Goal: Task Accomplishment & Management: Use online tool/utility

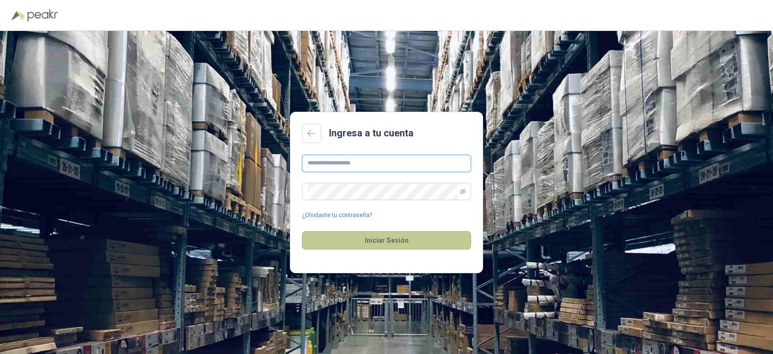
type input "**********"
click at [380, 235] on button "Iniciar Sesión" at bounding box center [386, 240] width 169 height 18
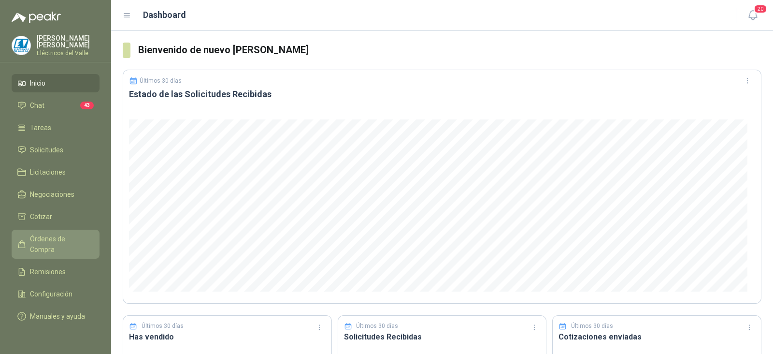
click at [63, 241] on span "Órdenes de Compra" at bounding box center [60, 243] width 60 height 21
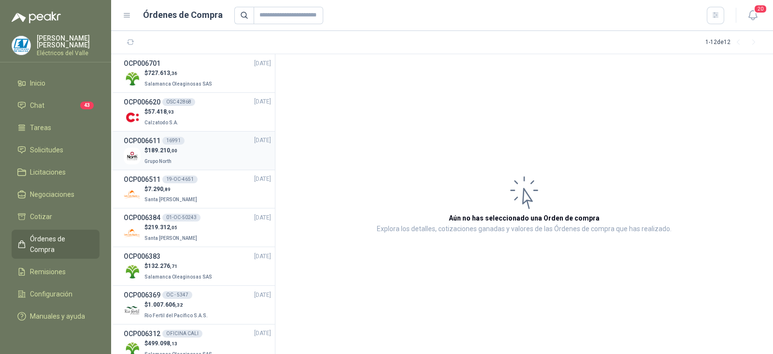
click at [179, 148] on div "$ 189.210 ,00 Grupo North" at bounding box center [197, 156] width 147 height 20
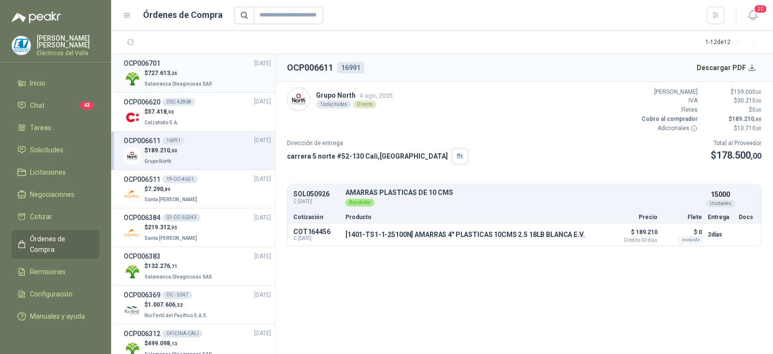
click at [185, 73] on p "$ 727.613 ,36" at bounding box center [179, 73] width 70 height 9
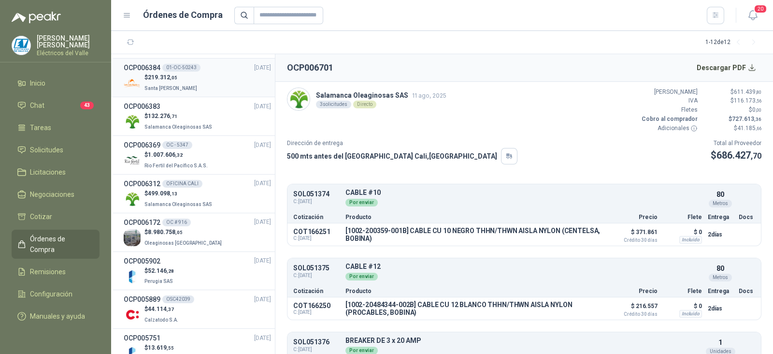
scroll to position [175, 0]
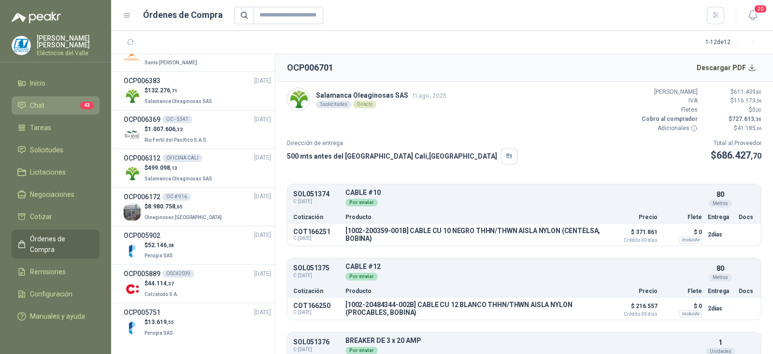
click at [60, 108] on li "Chat 43" at bounding box center [55, 105] width 76 height 11
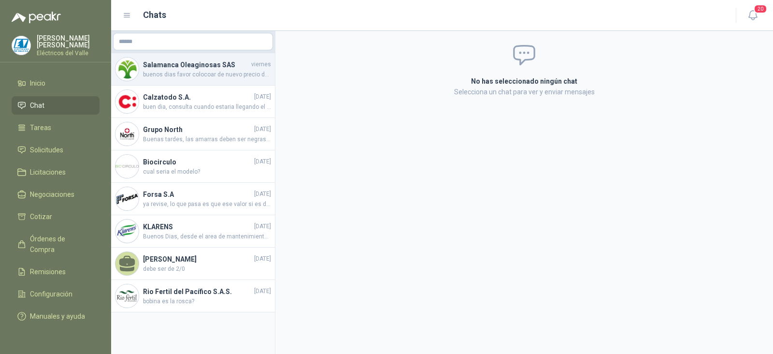
click at [214, 71] on span "buenos dias favor colocoar de nuevo precio de $ 20.572.48 para pasar orden de c…" at bounding box center [207, 74] width 128 height 9
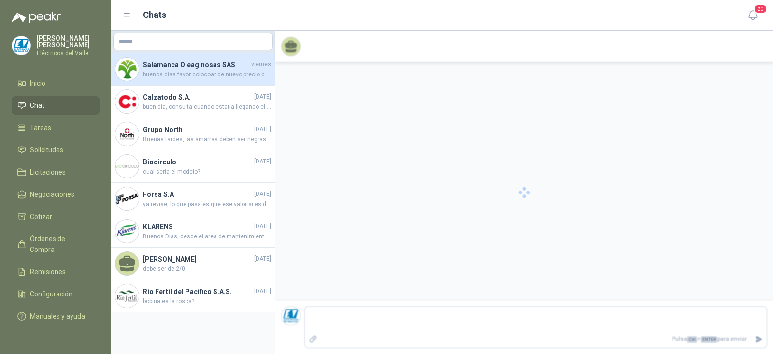
scroll to position [56, 0]
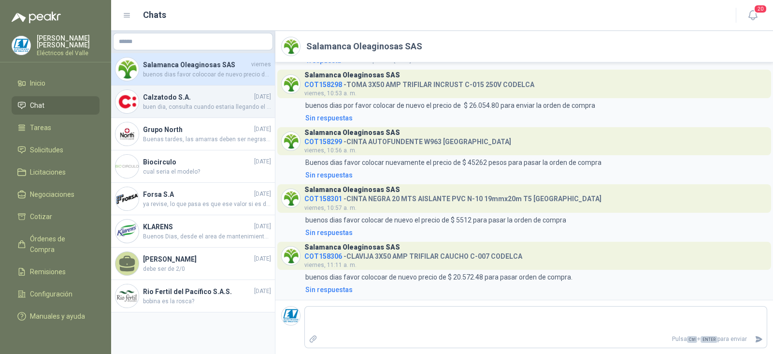
click at [183, 98] on h4 "Calzatodo S.A." at bounding box center [197, 97] width 109 height 11
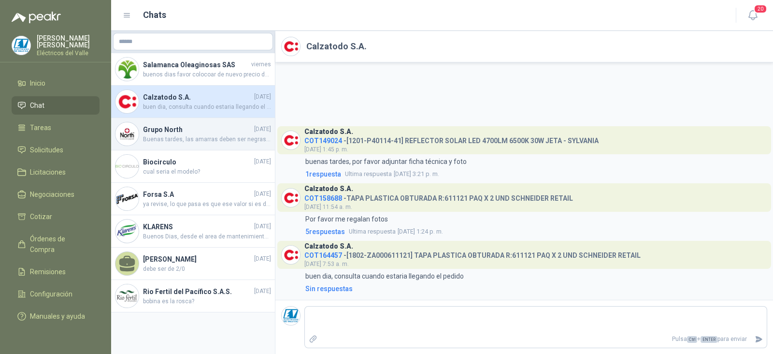
click at [194, 140] on span "Buenas tardes, las amarras deben ser negras, por favor confirmar que la entrega…" at bounding box center [207, 139] width 128 height 9
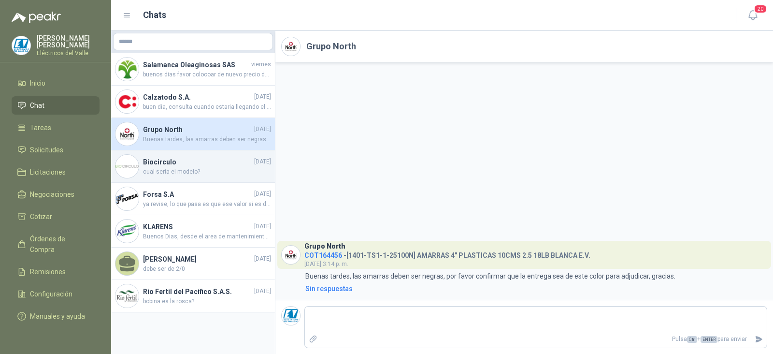
click at [176, 165] on h4 "Biocirculo" at bounding box center [197, 162] width 109 height 11
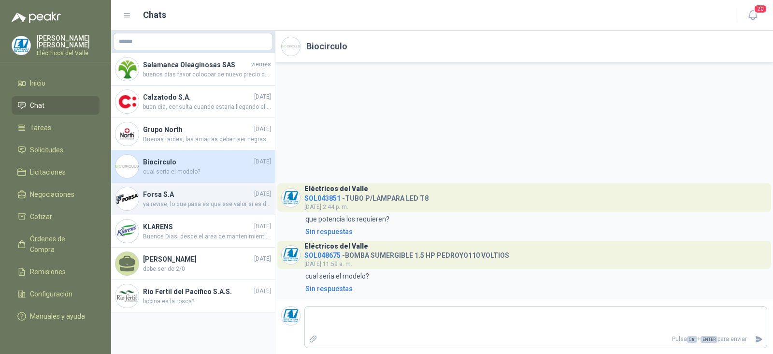
click at [168, 197] on h4 "Forsa S.A" at bounding box center [197, 194] width 109 height 11
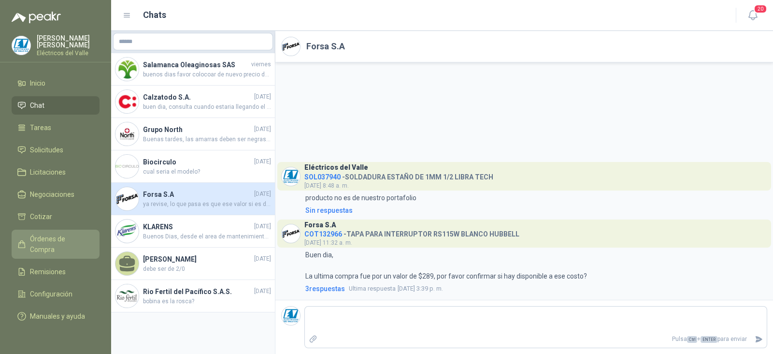
click at [65, 236] on span "Órdenes de Compra" at bounding box center [60, 243] width 60 height 21
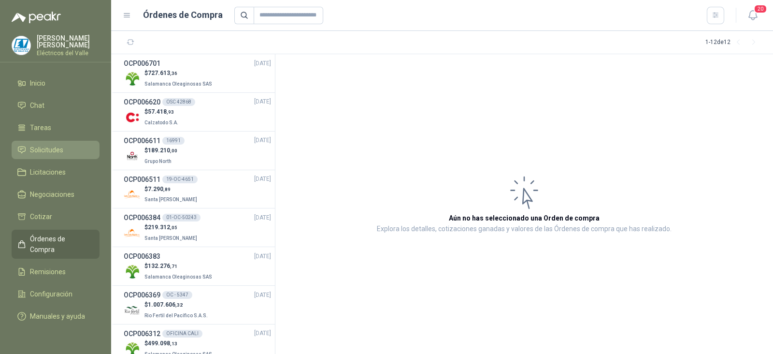
click at [60, 146] on span "Solicitudes" at bounding box center [46, 149] width 33 height 11
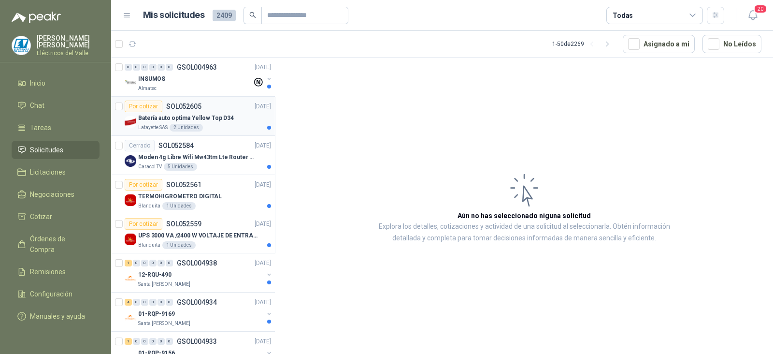
click at [162, 119] on p "Batería auto optima Yellow Top D34" at bounding box center [186, 118] width 96 height 9
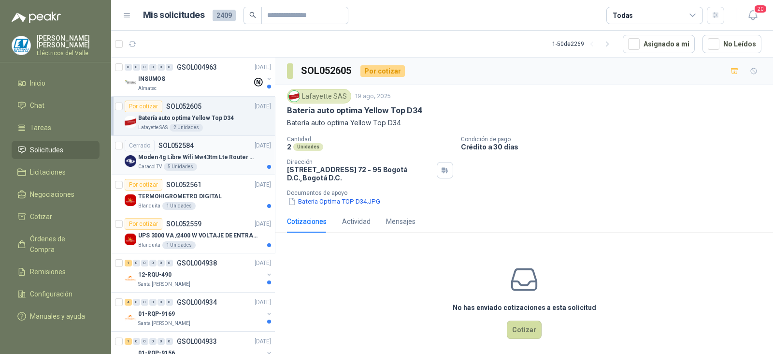
click at [165, 163] on div "5 Unidades" at bounding box center [180, 167] width 33 height 8
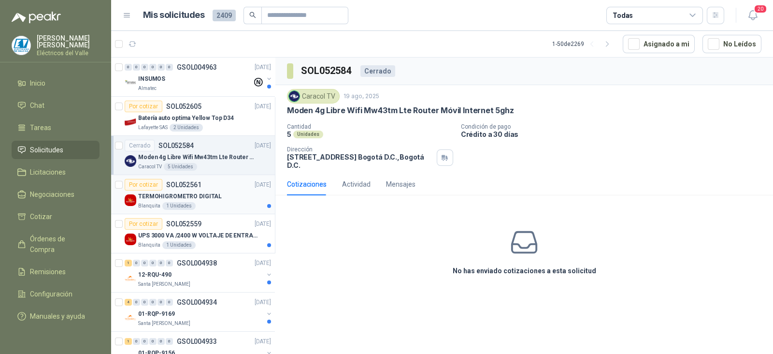
click at [174, 197] on p "TERMOHIGROMETRO DIGITAL" at bounding box center [180, 196] width 84 height 9
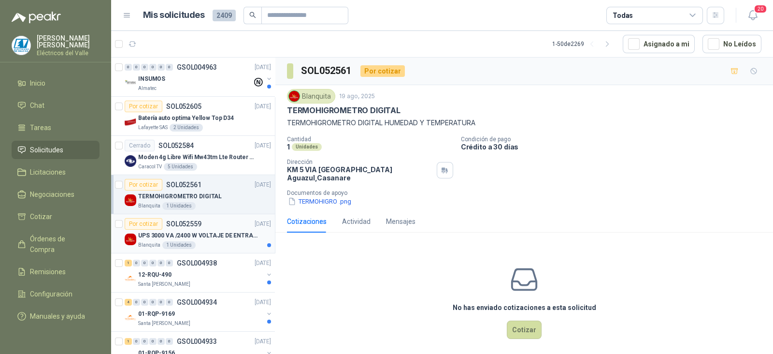
click at [174, 223] on p "SOL052559" at bounding box center [183, 223] width 35 height 7
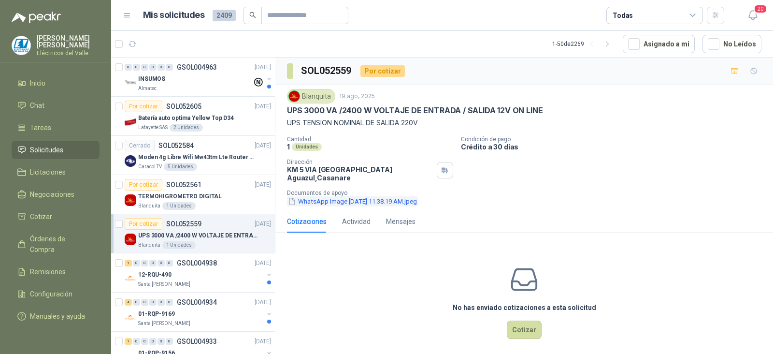
click at [355, 198] on button "WhatsApp Image [DATE] 11.38.19 AM.jpeg" at bounding box center [352, 201] width 131 height 10
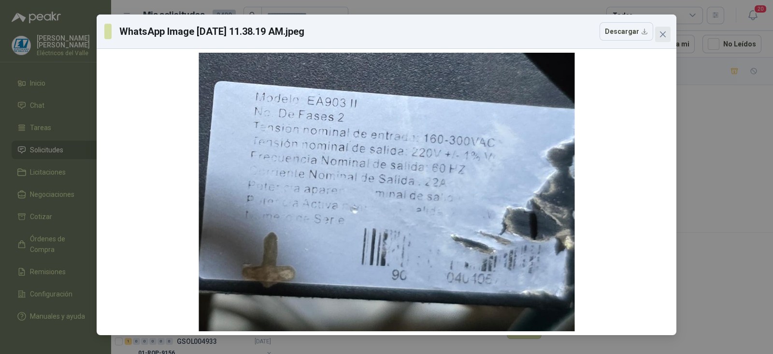
click at [663, 30] on icon "close" at bounding box center [663, 34] width 8 height 8
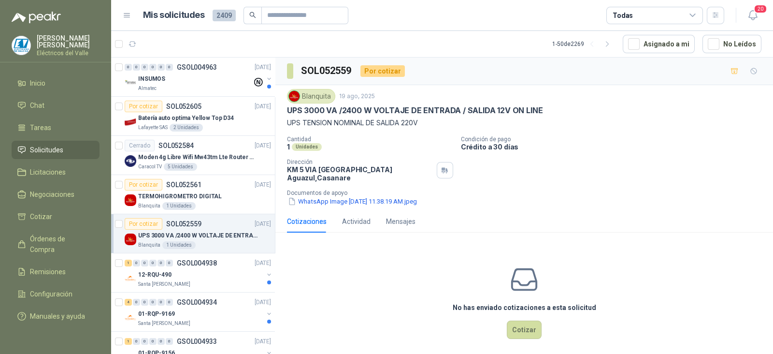
click at [199, 236] on p "UPS 3000 VA /2400 W VOLTAJE DE ENTRADA / SALIDA 12V ON LINE" at bounding box center [198, 235] width 120 height 9
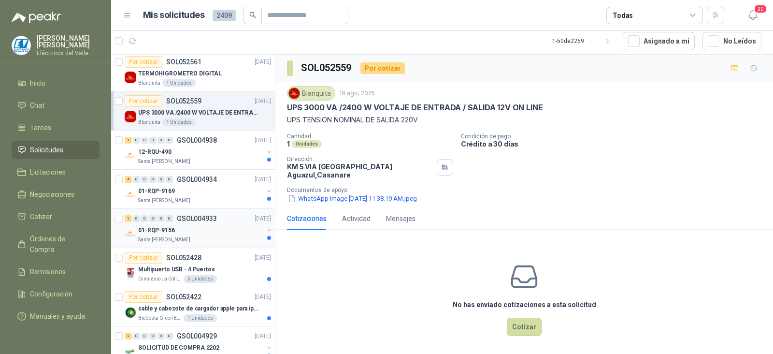
scroll to position [120, 0]
click at [208, 152] on div "12-RQU-490" at bounding box center [200, 151] width 125 height 12
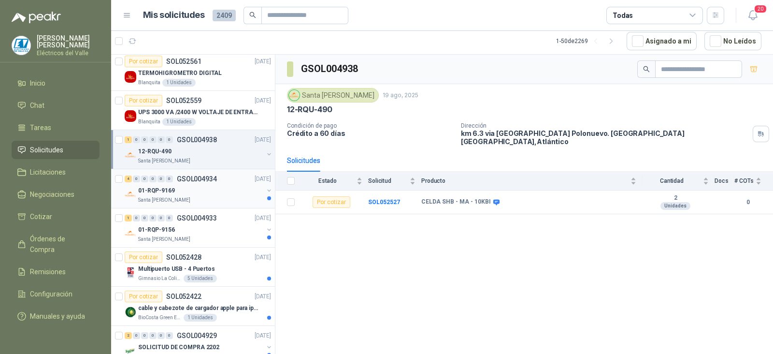
click at [180, 193] on div "01-RQP-9169" at bounding box center [200, 191] width 125 height 12
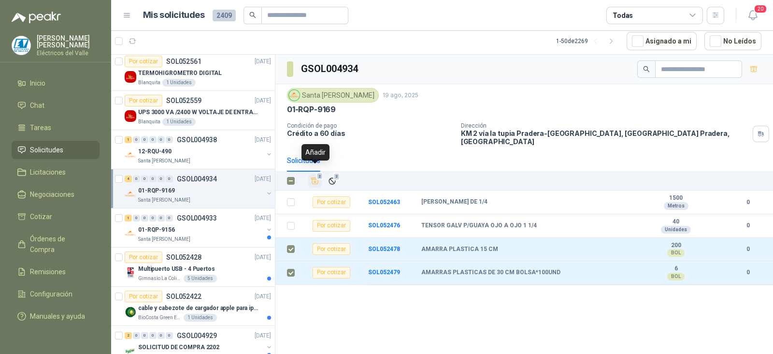
click at [315, 176] on icon "Añadir" at bounding box center [315, 180] width 9 height 9
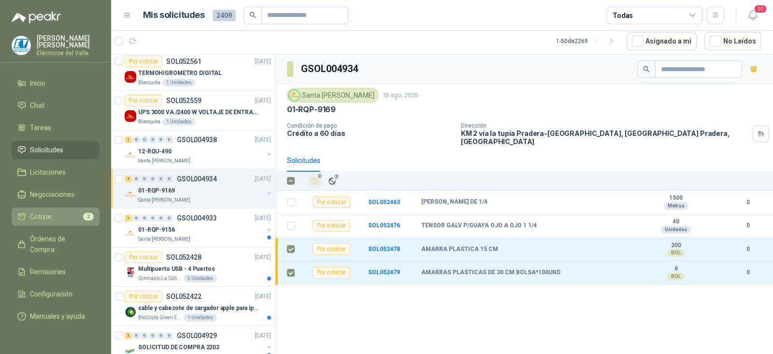
click at [72, 211] on li "Cotizar 2" at bounding box center [55, 216] width 76 height 11
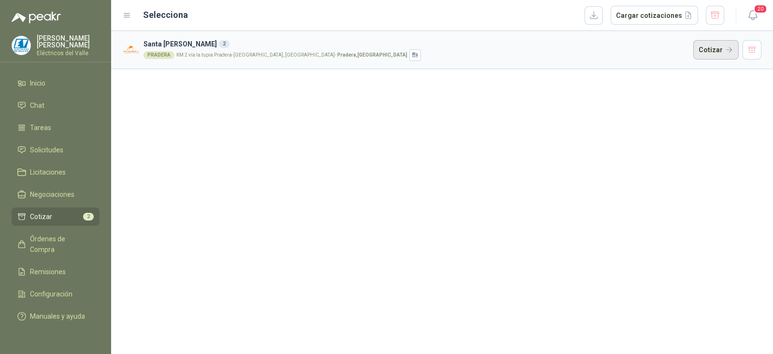
click at [717, 47] on button "Cotizar" at bounding box center [715, 49] width 45 height 19
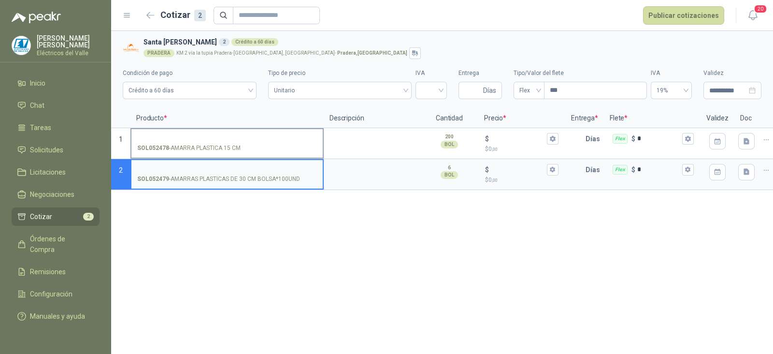
click at [227, 133] on label "SOL052478 - AMARRA PLASTICA 15 CM" at bounding box center [226, 143] width 191 height 28
click at [227, 135] on input "SOL052478 - AMARRA PLASTICA 15 CM" at bounding box center [227, 138] width 180 height 7
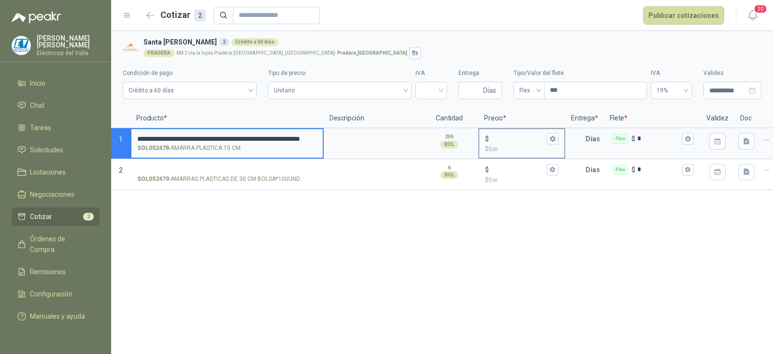
click at [510, 139] on input "$ $ 0 ,00" at bounding box center [518, 138] width 54 height 7
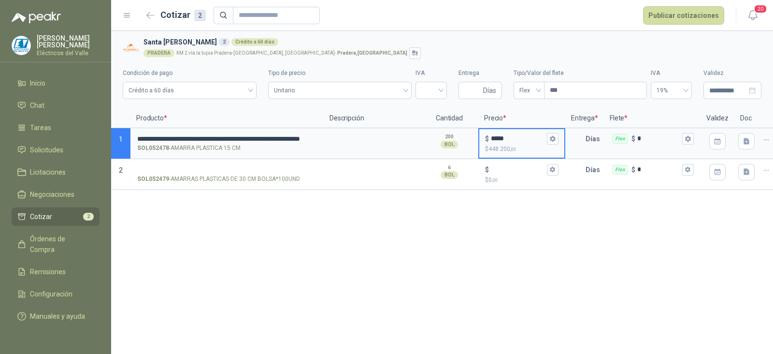
type input "*****"
click at [366, 255] on div "**********" at bounding box center [442, 192] width 662 height 323
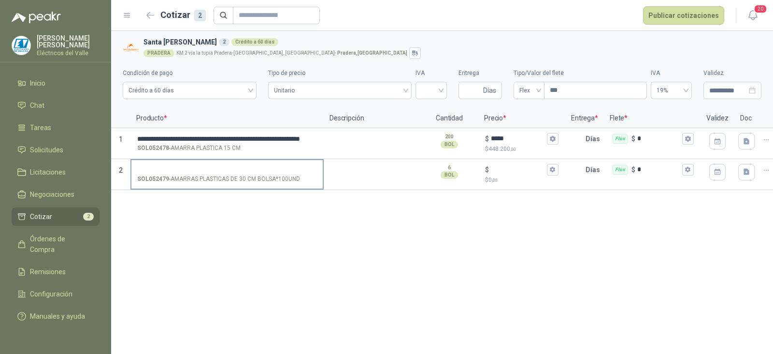
click at [286, 167] on input "SOL052479 - AMARRAS PLASTICAS DE 30 CM BOLSA*100UND" at bounding box center [227, 169] width 180 height 7
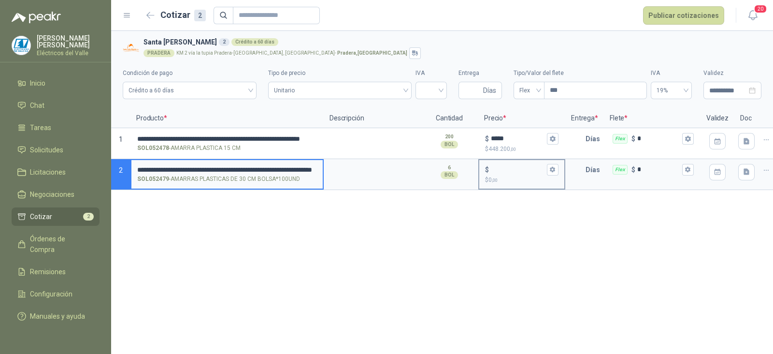
click at [519, 166] on input "$ $ 0 ,00" at bounding box center [518, 169] width 54 height 7
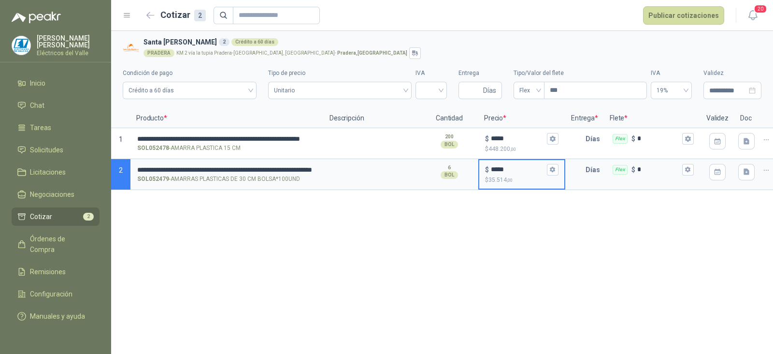
type input "*****"
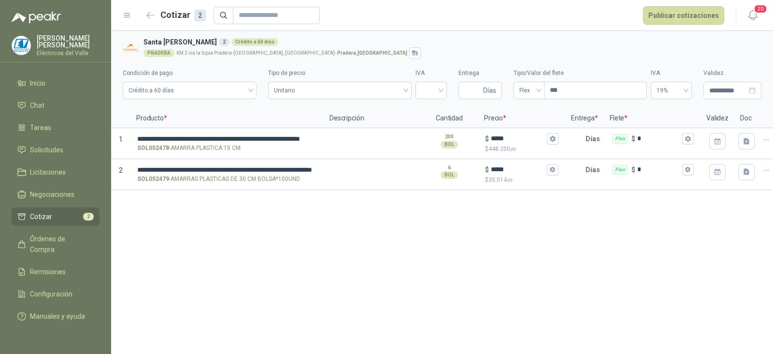
click at [401, 262] on div "**********" at bounding box center [442, 192] width 662 height 323
click at [439, 88] on input "search" at bounding box center [431, 89] width 20 height 14
click at [428, 111] on div "19%" at bounding box center [431, 110] width 16 height 11
click at [466, 92] on input "Entrega" at bounding box center [472, 90] width 17 height 16
type input "*"
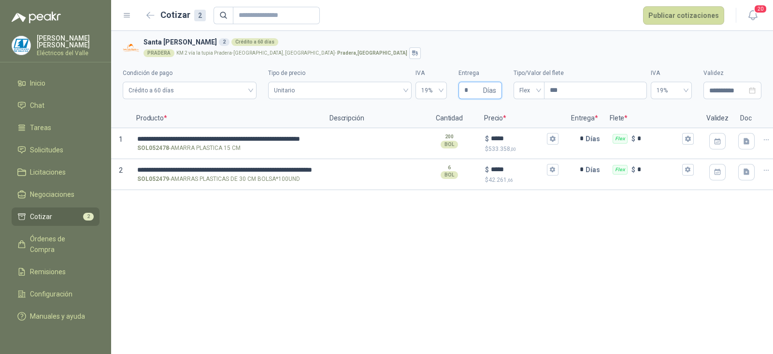
type input "*"
click at [528, 257] on div "**********" at bounding box center [442, 192] width 662 height 323
click at [666, 19] on button "Publicar cotizaciones" at bounding box center [683, 15] width 81 height 18
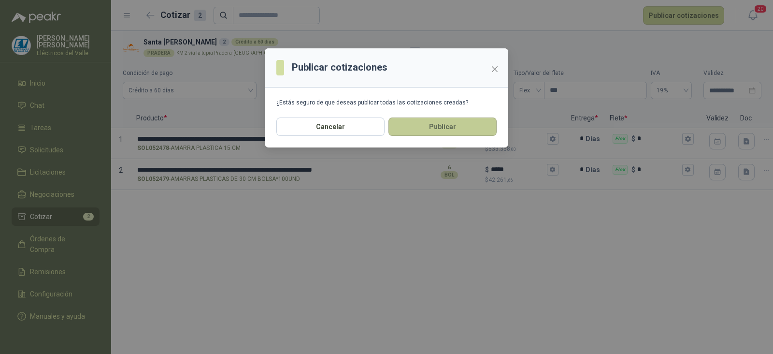
click at [466, 130] on button "Publicar" at bounding box center [442, 126] width 108 height 18
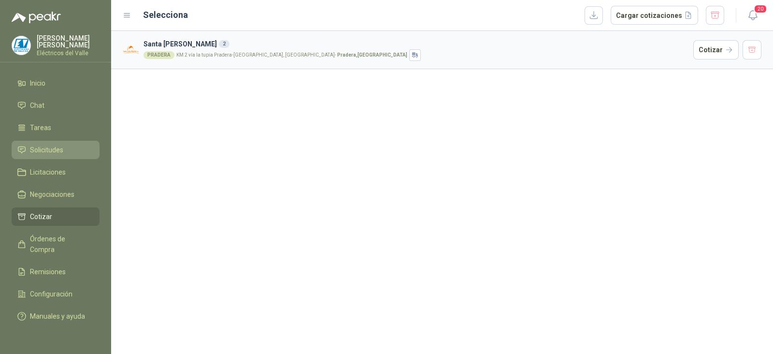
click at [75, 151] on li "Solicitudes" at bounding box center [55, 149] width 76 height 11
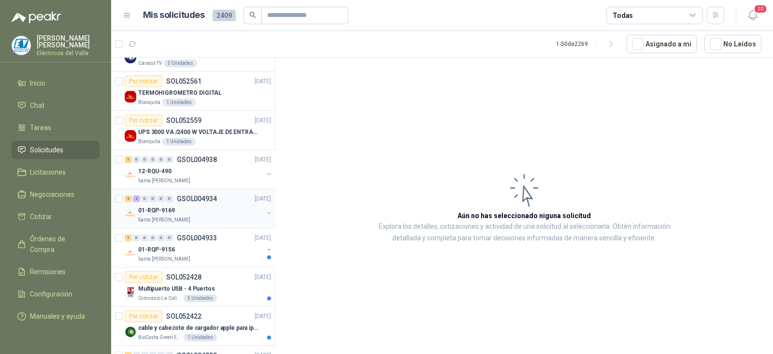
scroll to position [120, 0]
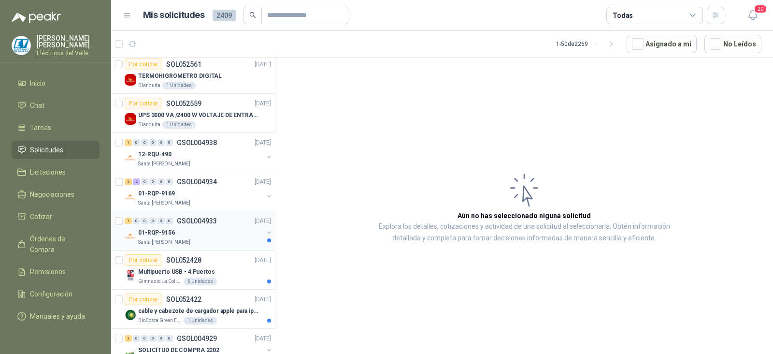
click at [195, 228] on div "01-RQP-9156" at bounding box center [200, 233] width 125 height 12
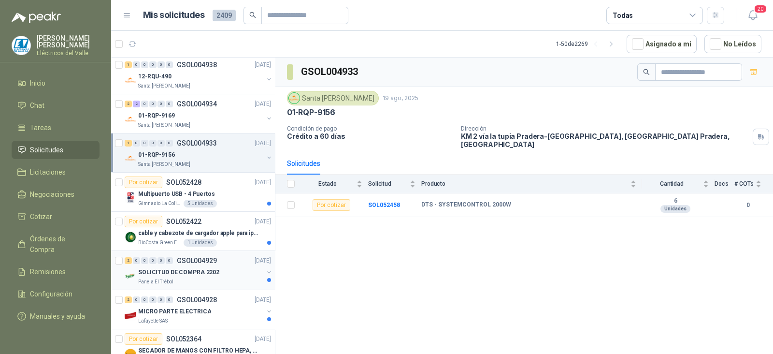
scroll to position [241, 0]
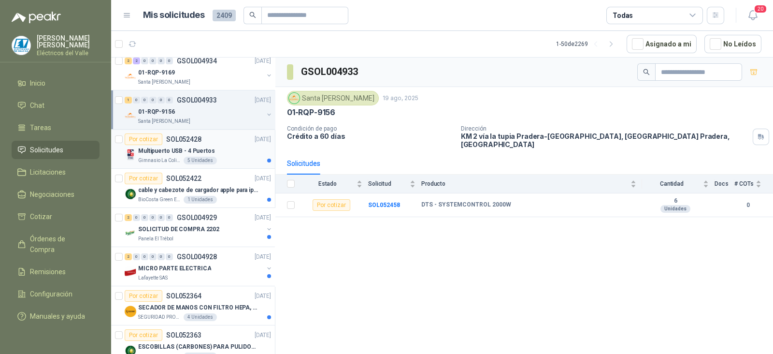
click at [213, 145] on div "Multipuerto USB - 4 Puertos" at bounding box center [204, 151] width 133 height 12
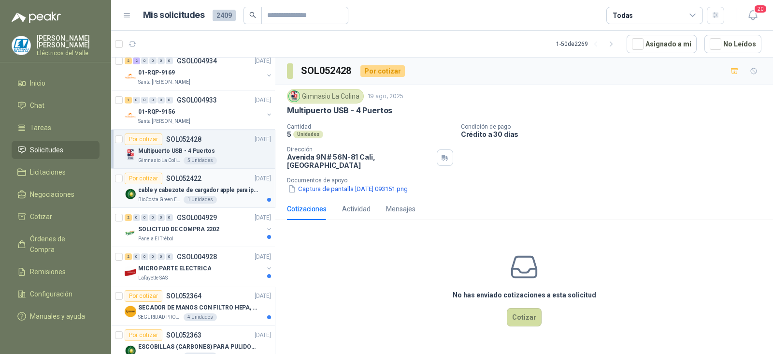
click at [212, 185] on p "cable y cabezote de cargador apple para iphone" at bounding box center [198, 189] width 120 height 9
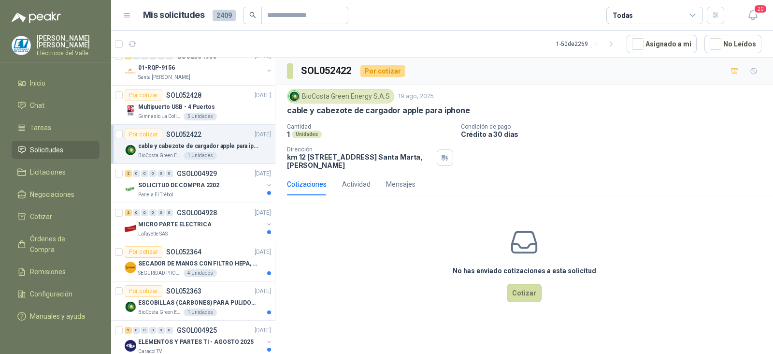
scroll to position [302, 0]
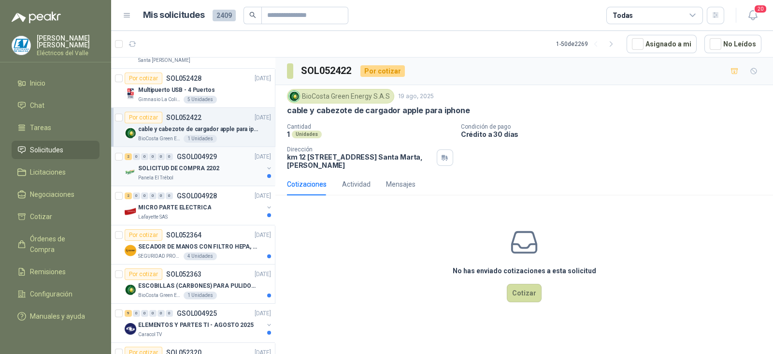
click at [218, 162] on div "SOLICITUD DE COMPRA 2202" at bounding box center [200, 168] width 125 height 12
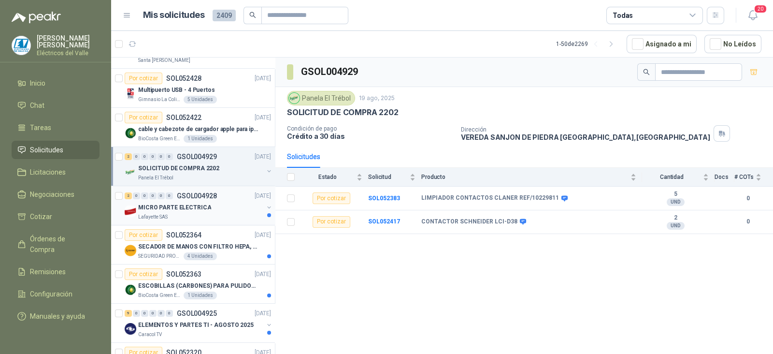
click at [210, 201] on div "MICRO PARTE ELECTRICA" at bounding box center [200, 207] width 125 height 12
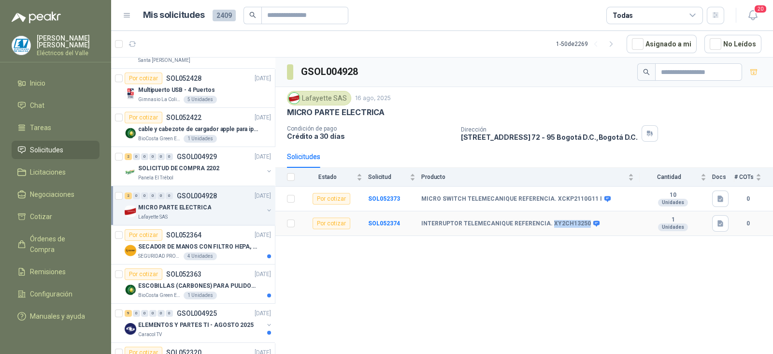
copy b "XY2CH13250"
drag, startPoint x: 547, startPoint y: 221, endPoint x: 574, endPoint y: 226, distance: 27.5
click at [578, 224] on b "INTERRUPTOR TELEMECANIQUE REFERENCIA. XY2CH13250" at bounding box center [506, 224] width 170 height 8
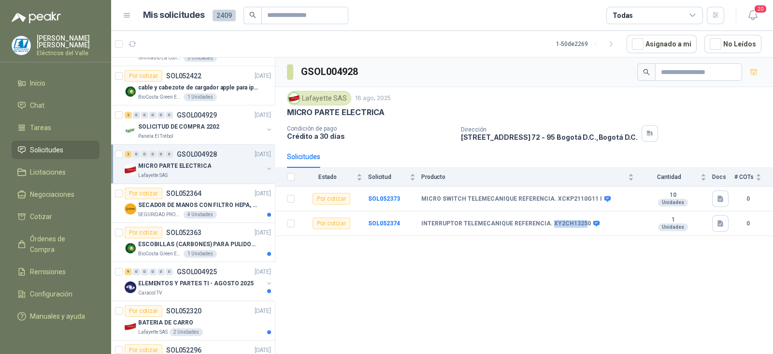
scroll to position [362, 0]
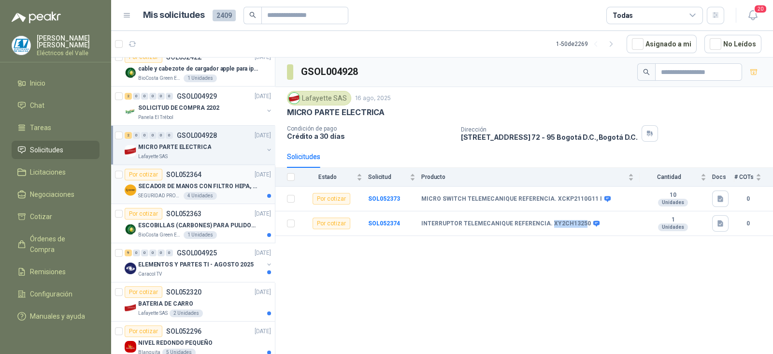
click at [220, 182] on p "SECADOR DE MANOS CON FILTRO HEPA, SECADO RAPIDO" at bounding box center [198, 186] width 120 height 9
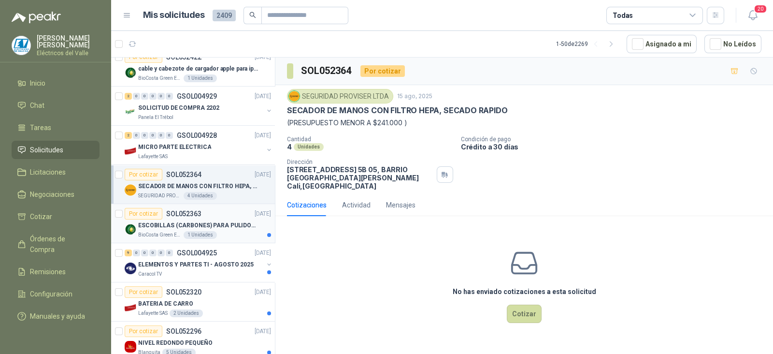
click at [215, 223] on p "ESCOBILLAS (CARBONES) PARA PULIDORA DEWALT" at bounding box center [198, 225] width 120 height 9
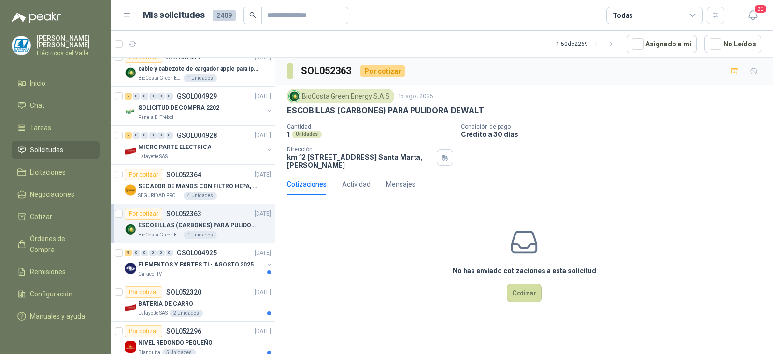
scroll to position [422, 0]
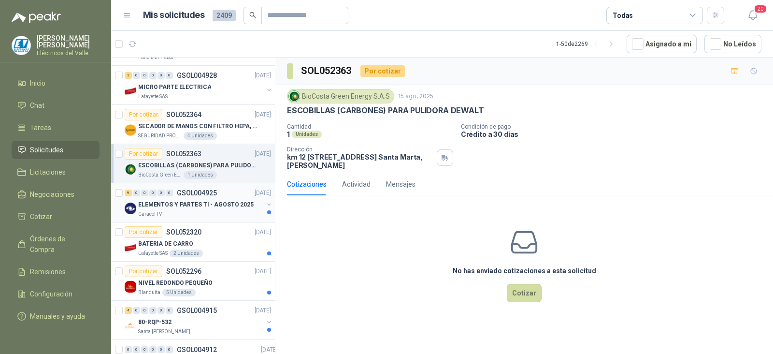
click at [208, 203] on p "ELEMENTOS Y PARTES TI - AGOSTO 2025" at bounding box center [195, 204] width 115 height 9
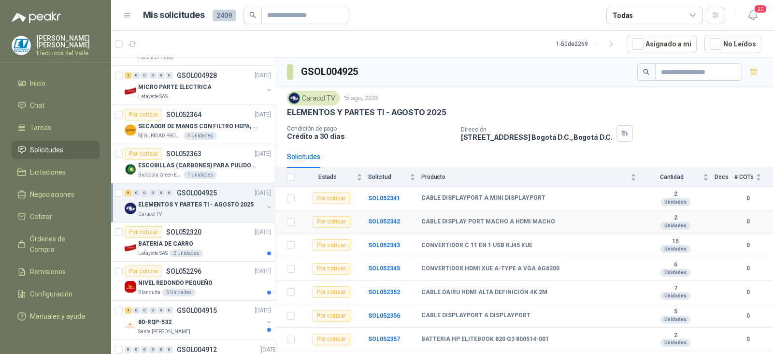
scroll to position [41, 0]
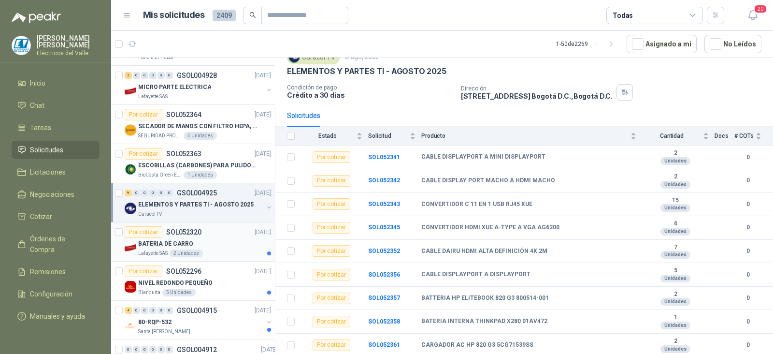
click at [185, 240] on p "BATERIA DE CARRO" at bounding box center [165, 243] width 55 height 9
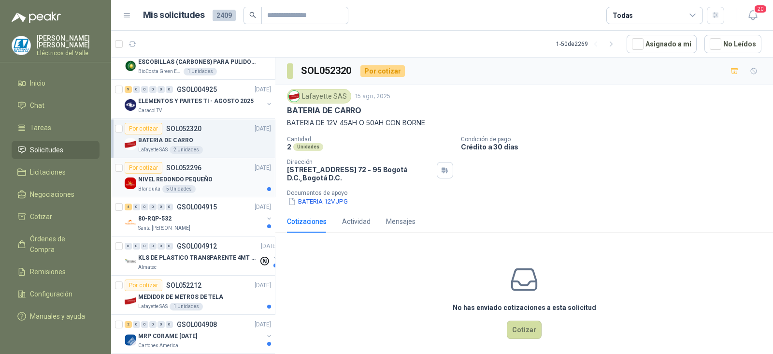
scroll to position [543, 0]
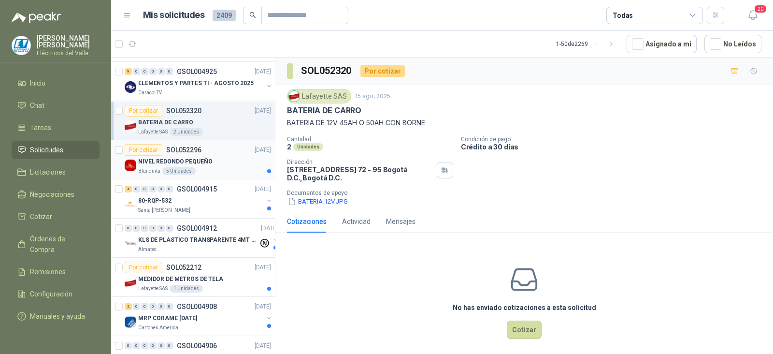
click at [217, 156] on div "NIVEL REDONDO PEQUEÑO" at bounding box center [204, 162] width 133 height 12
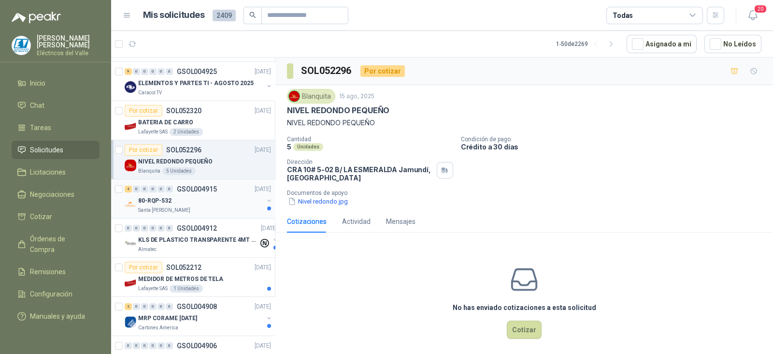
click at [198, 197] on div "80-RQP-532" at bounding box center [200, 201] width 125 height 12
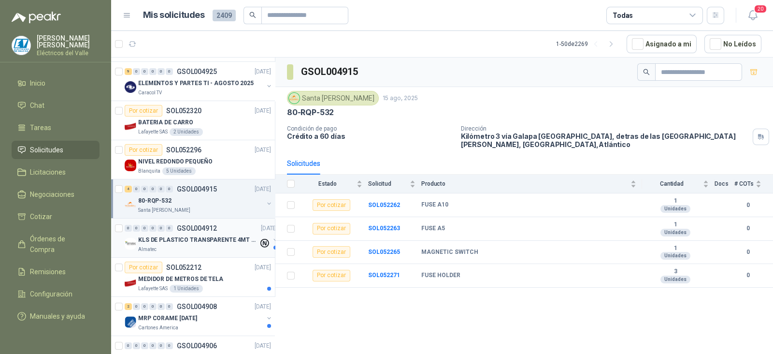
scroll to position [604, 0]
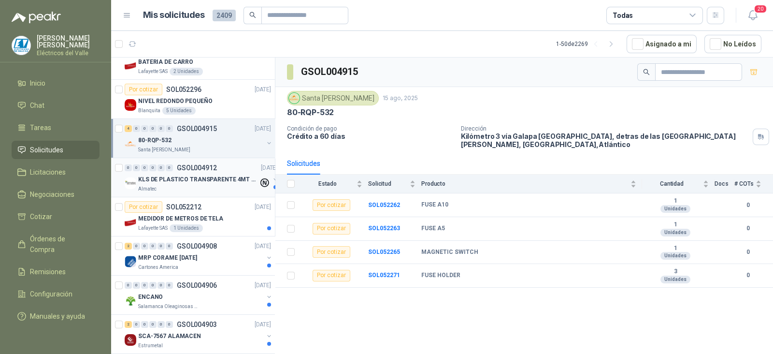
click at [203, 175] on p "KLS DE PLASTICO TRANSPARENTE 4MT CAL 4 Y CINTA TRA" at bounding box center [198, 179] width 120 height 9
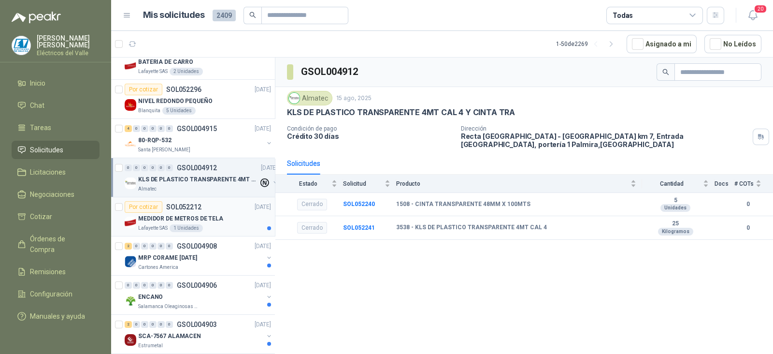
click at [187, 214] on p "MEDIDOR DE METROS DE TELA" at bounding box center [180, 218] width 85 height 9
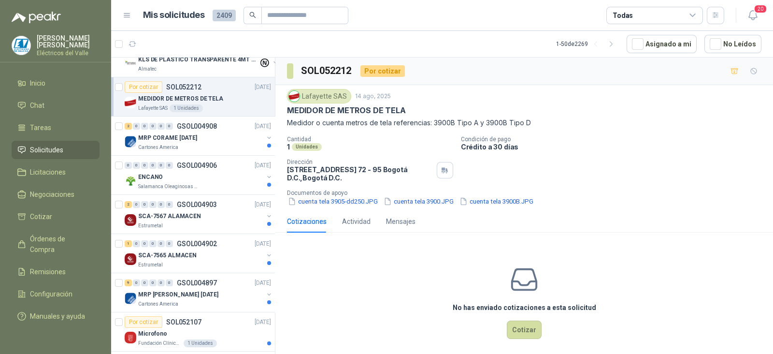
scroll to position [725, 0]
click at [216, 131] on div "MRP CORAME [DATE]" at bounding box center [200, 137] width 125 height 12
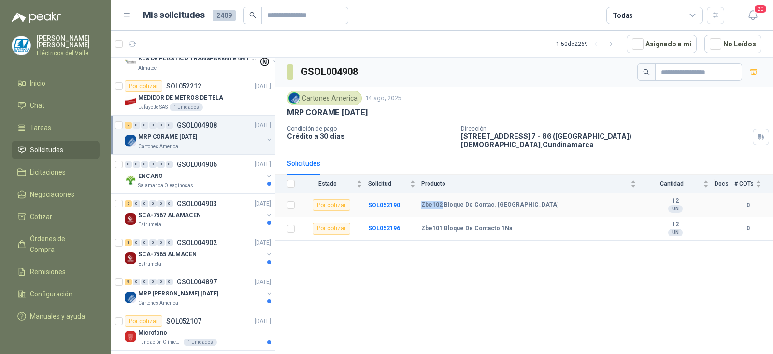
drag, startPoint x: 419, startPoint y: 199, endPoint x: 440, endPoint y: 199, distance: 20.8
click at [440, 199] on tr "Por cotizar SOL052190 Zbe102 Bloque De Contac. NC 12 UN 0" at bounding box center [524, 205] width 498 height 24
copy tr "Zbe102"
click at [209, 131] on div "MRP CORAME [DATE]" at bounding box center [200, 137] width 125 height 12
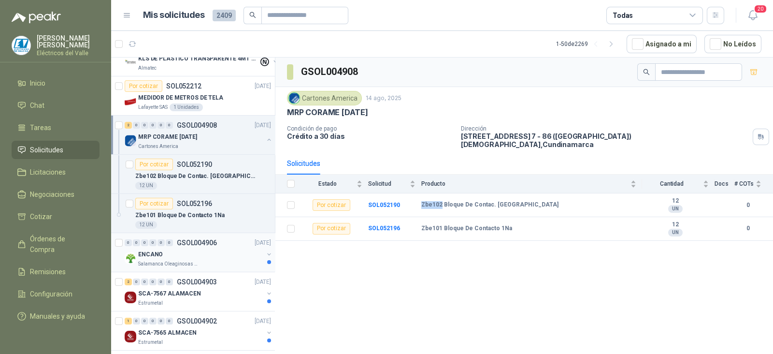
click at [215, 243] on div "0 0 0 0 0 0 GSOL004906 [DATE]" at bounding box center [199, 243] width 148 height 12
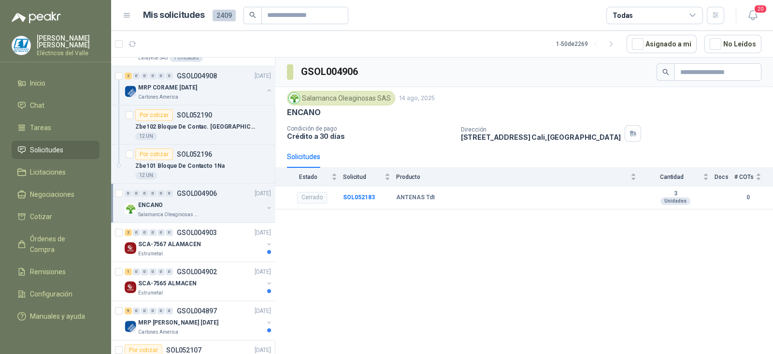
scroll to position [845, 0]
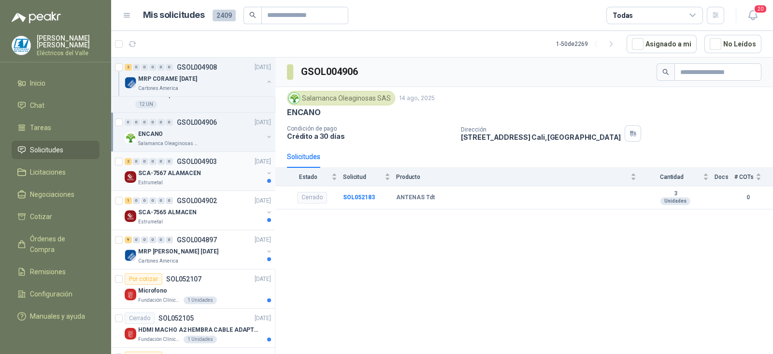
click at [216, 167] on div "SCA-7567 ALAMACEN" at bounding box center [200, 173] width 125 height 12
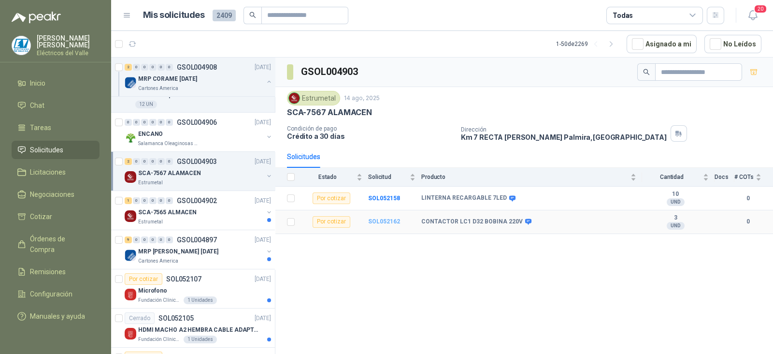
click at [384, 218] on b "SOL052162" at bounding box center [384, 221] width 32 height 7
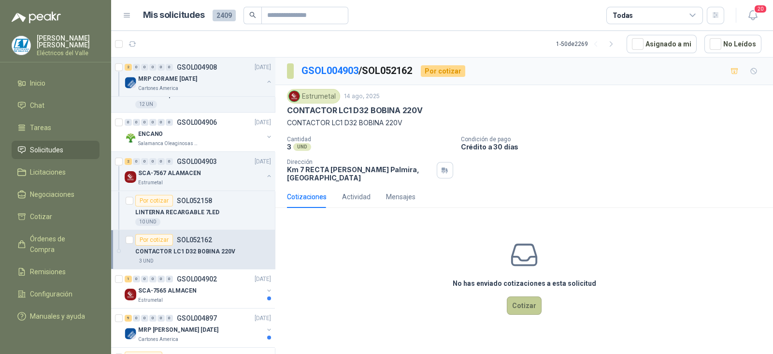
click at [517, 305] on button "Cotizar" at bounding box center [524, 305] width 35 height 18
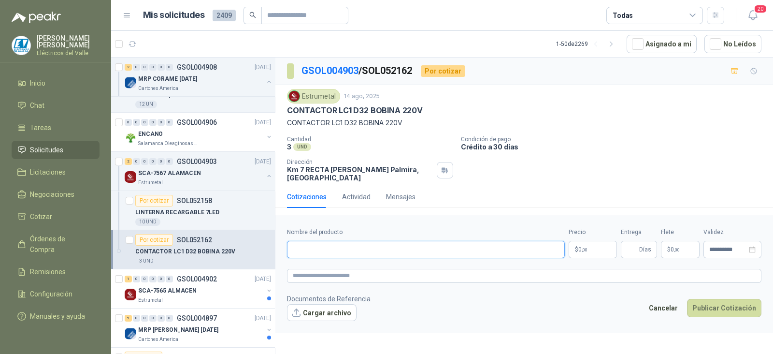
click at [344, 244] on input "Nombre del producto" at bounding box center [426, 249] width 278 height 17
paste input "**********"
type input "**********"
click at [627, 248] on input "Entrega" at bounding box center [632, 249] width 11 height 16
type input "*"
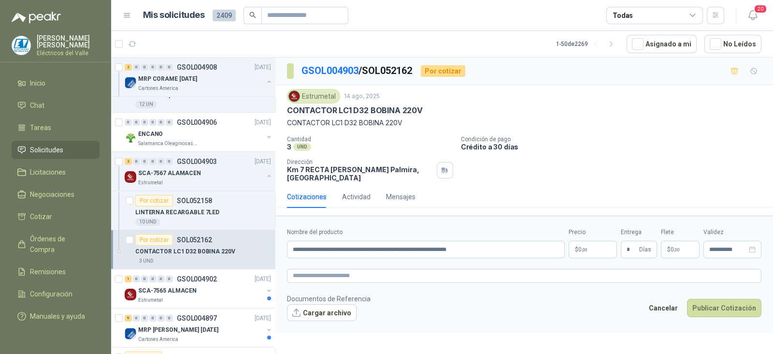
click at [598, 244] on p "$ 0 ,00" at bounding box center [593, 249] width 48 height 17
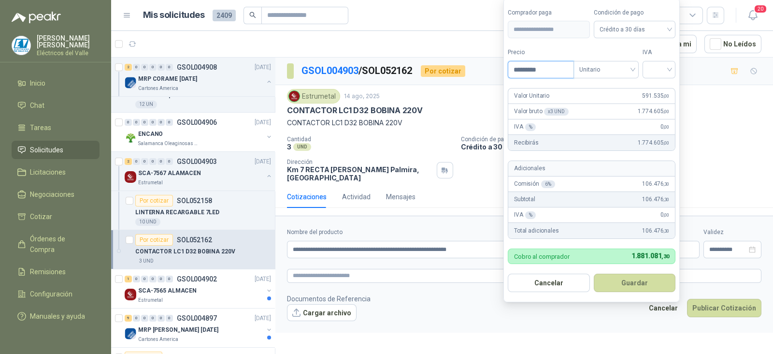
type input "*********"
click at [666, 66] on input "search" at bounding box center [658, 68] width 21 height 14
click at [660, 90] on div "19%" at bounding box center [661, 90] width 18 height 11
click at [635, 284] on button "Guardar" at bounding box center [636, 282] width 83 height 18
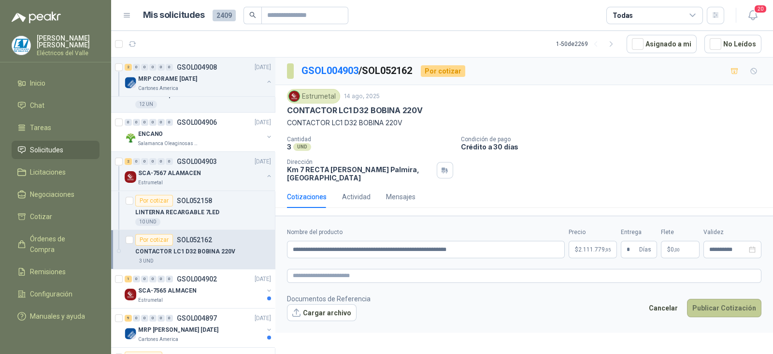
click at [713, 308] on button "Publicar Cotización" at bounding box center [724, 308] width 74 height 18
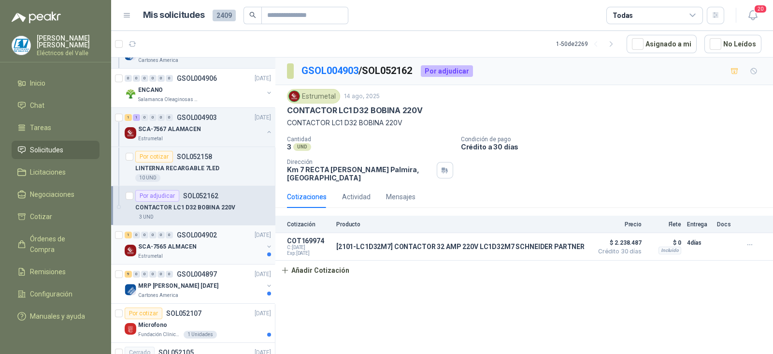
scroll to position [905, 0]
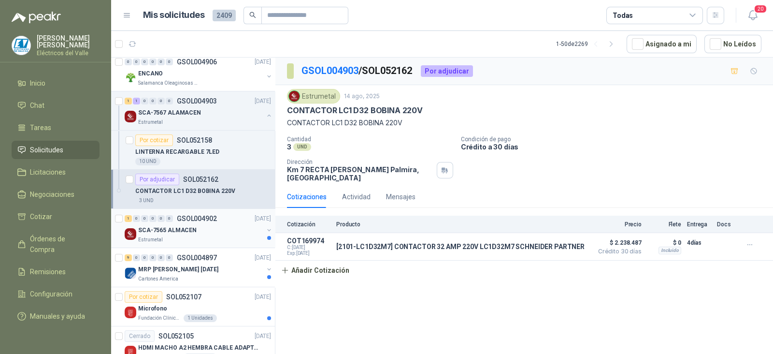
click at [204, 219] on div "1 0 0 0 0 0 GSOL004902 [DATE]" at bounding box center [199, 219] width 148 height 12
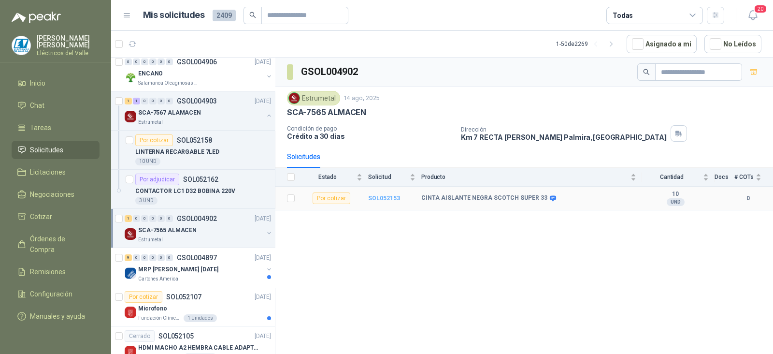
click at [384, 198] on b "SOL052153" at bounding box center [384, 198] width 32 height 7
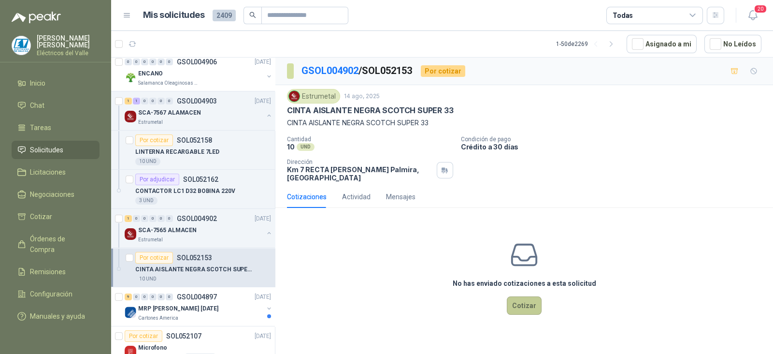
click at [525, 302] on button "Cotizar" at bounding box center [524, 305] width 35 height 18
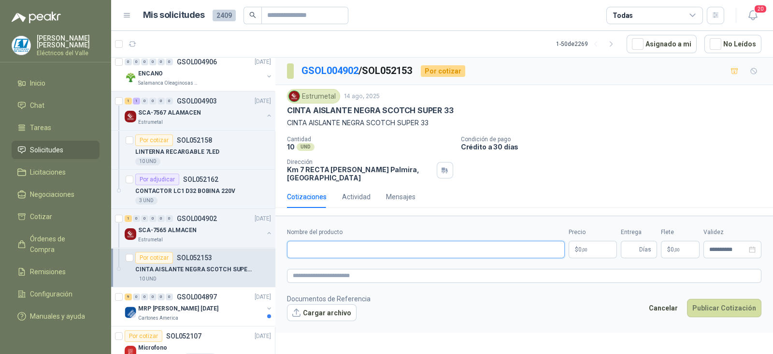
click at [347, 239] on div "Nombre del producto" at bounding box center [426, 243] width 278 height 30
paste input "**********"
type input "**********"
click at [601, 246] on body "[PERSON_NAME] Eléctricos del Valle Inicio Chat Tareas Solicitudes Licitaciones …" at bounding box center [386, 177] width 773 height 354
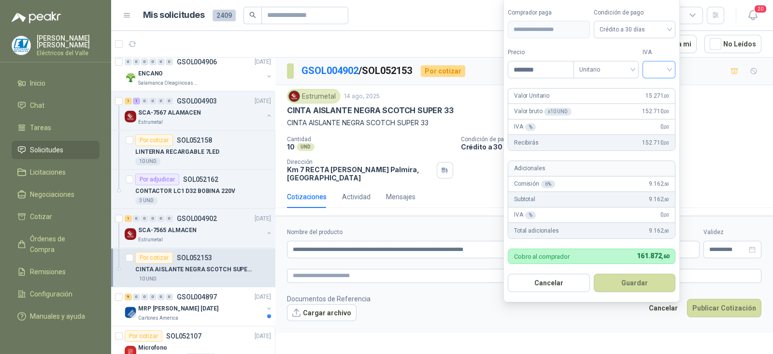
type input "********"
click at [667, 72] on input "search" at bounding box center [658, 68] width 21 height 14
click at [659, 90] on div "19%" at bounding box center [661, 90] width 18 height 11
click at [629, 281] on button "Guardar" at bounding box center [636, 282] width 83 height 18
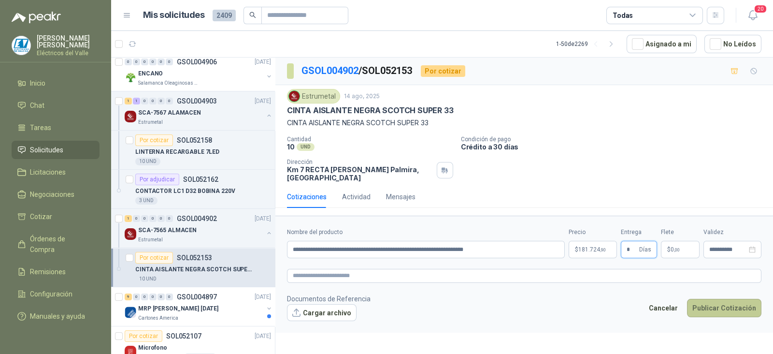
type input "*"
click at [722, 308] on button "Publicar Cotización" at bounding box center [724, 308] width 74 height 18
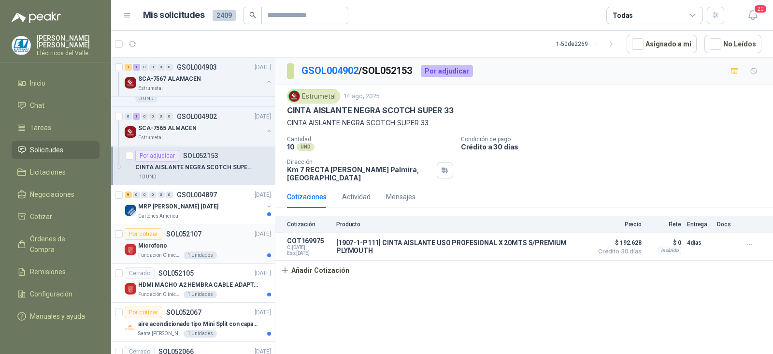
scroll to position [1027, 0]
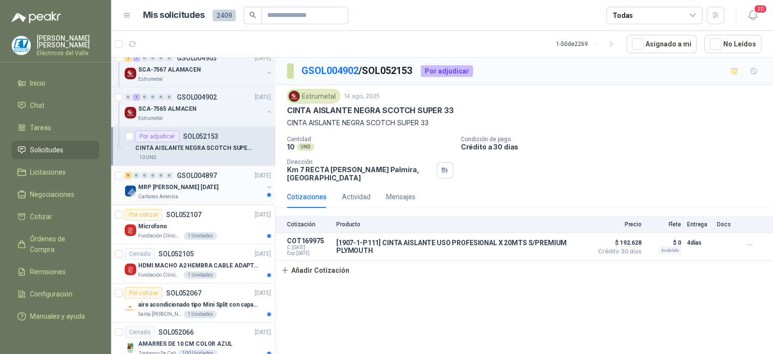
click at [197, 183] on p "MRP [PERSON_NAME] [DATE]" at bounding box center [178, 187] width 80 height 9
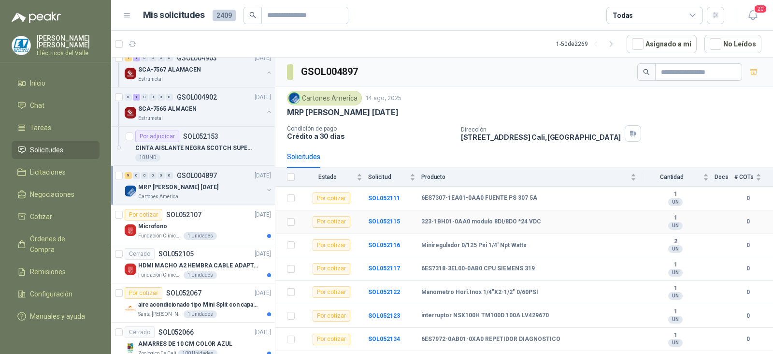
scroll to position [41, 0]
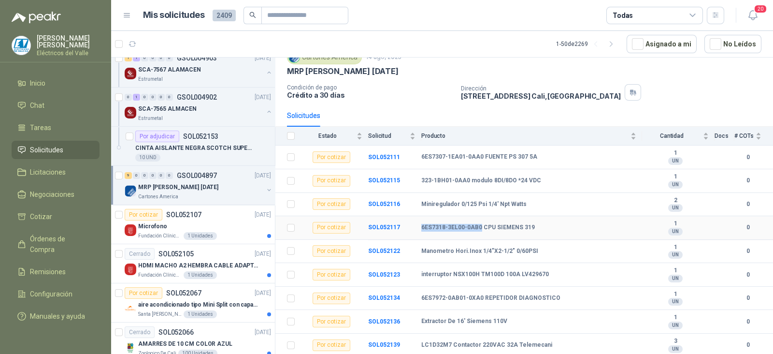
copy b "6ES7318-3EL00-0AB0"
drag, startPoint x: 423, startPoint y: 228, endPoint x: 479, endPoint y: 233, distance: 56.2
click at [479, 233] on td "6ES7318-3EL00-0AB0 CPU SIEMENS 319" at bounding box center [531, 228] width 221 height 24
click at [212, 220] on div "Microfono" at bounding box center [204, 226] width 133 height 12
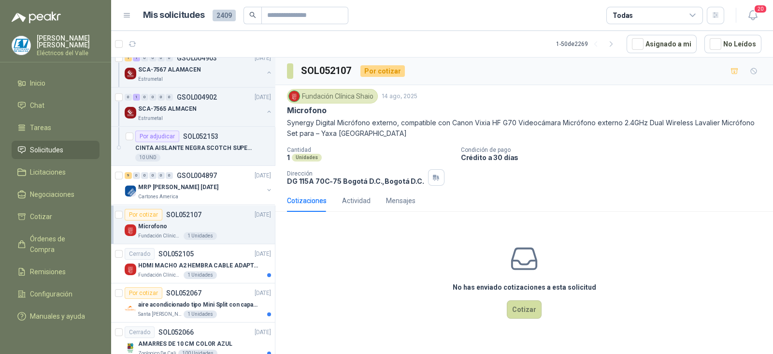
scroll to position [1087, 0]
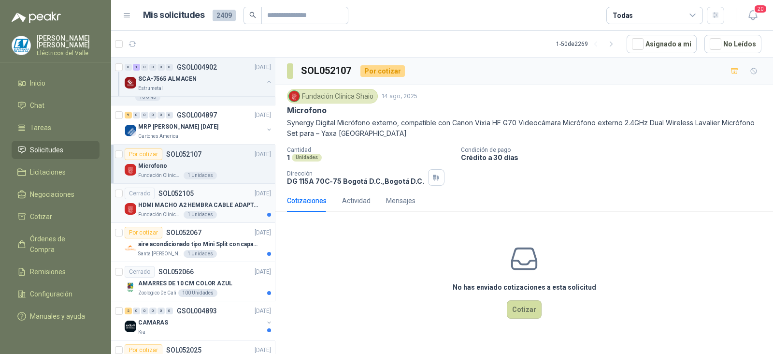
click at [215, 193] on div "Cerrado SOL052105 [DATE]" at bounding box center [198, 193] width 146 height 12
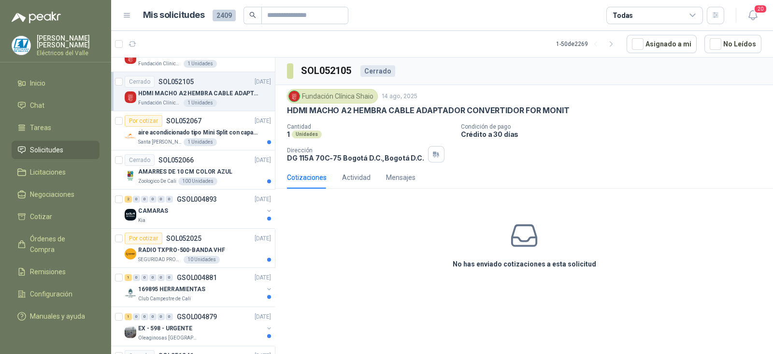
scroll to position [1208, 0]
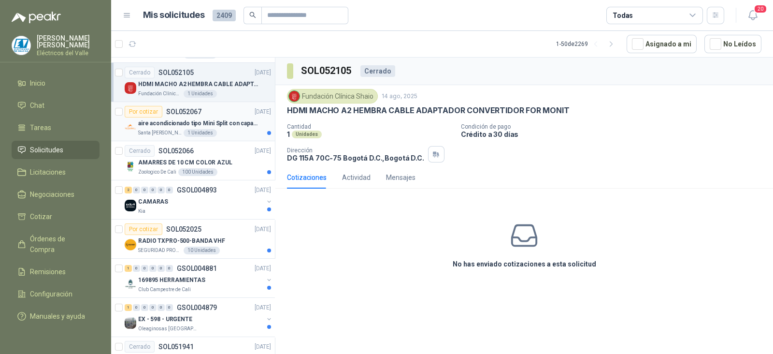
click at [229, 119] on p "aire acondicionado tipo Mini Split con capacidad de 12000 BTU a 110V o 220V" at bounding box center [198, 123] width 120 height 9
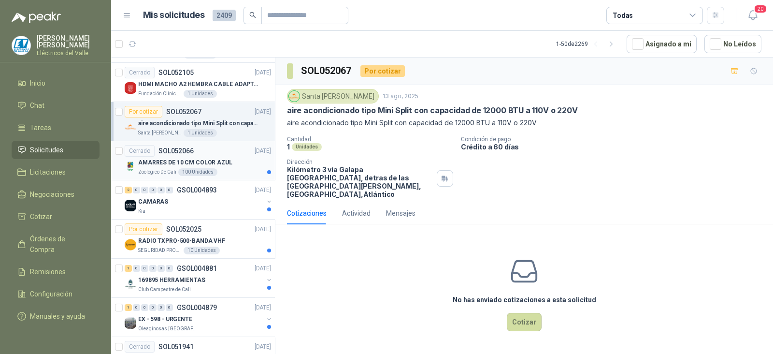
click at [222, 163] on div "AMARRES DE 10 CM COLOR AZUL" at bounding box center [204, 163] width 133 height 12
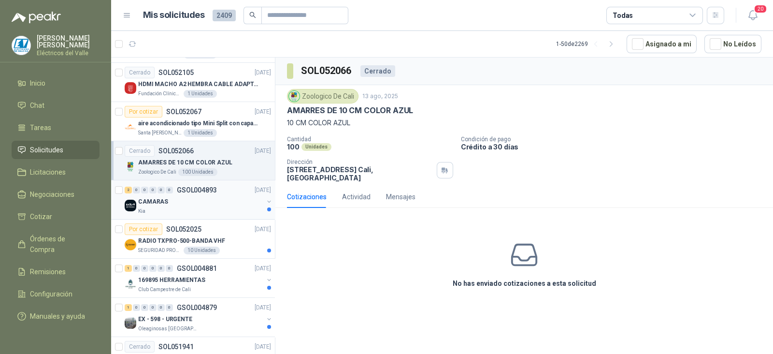
click at [214, 199] on div "CAMARAS" at bounding box center [200, 202] width 125 height 12
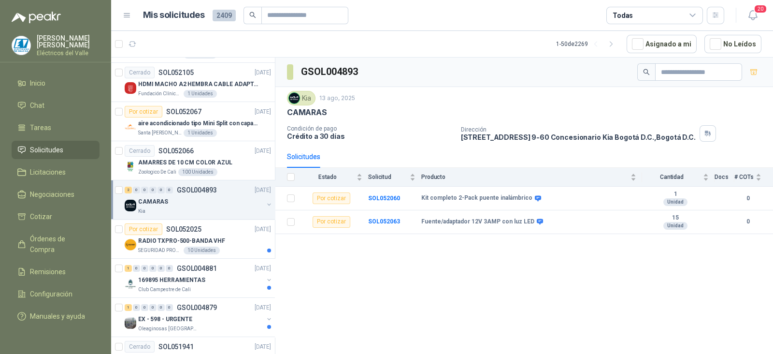
scroll to position [1268, 0]
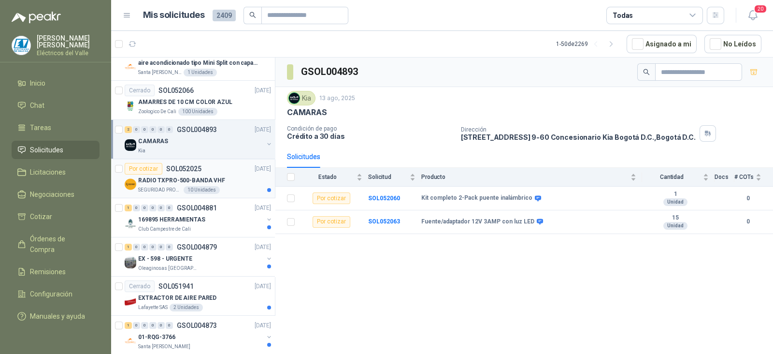
click at [230, 177] on div "RADIO TXPRO-500-BANDA VHF" at bounding box center [204, 180] width 133 height 12
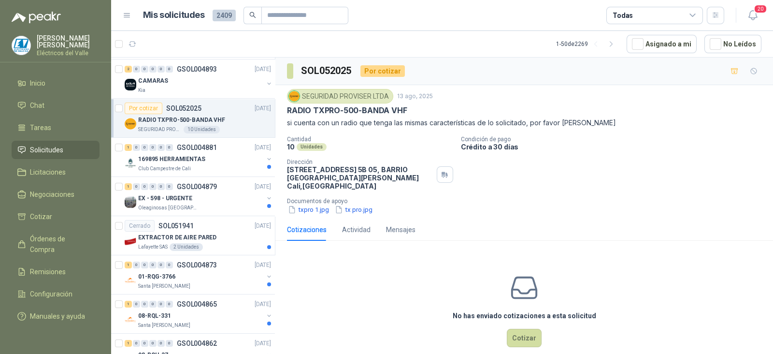
scroll to position [1389, 0]
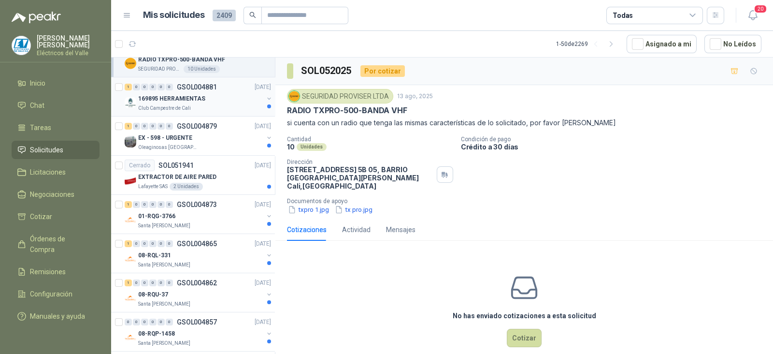
click at [221, 98] on div "169895 HERRAMIENTAS" at bounding box center [200, 99] width 125 height 12
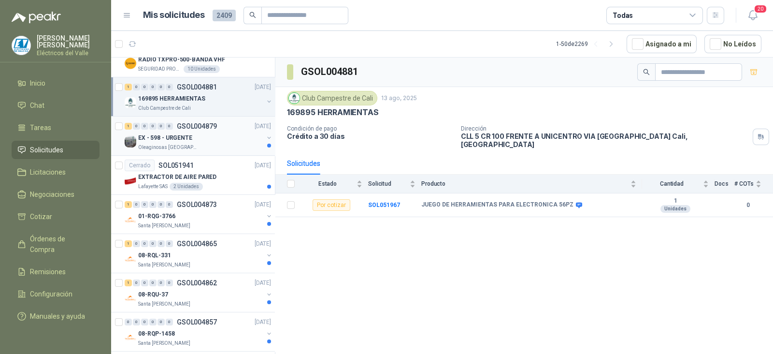
click at [218, 132] on div "EX - 598 - URGENTE" at bounding box center [200, 138] width 125 height 12
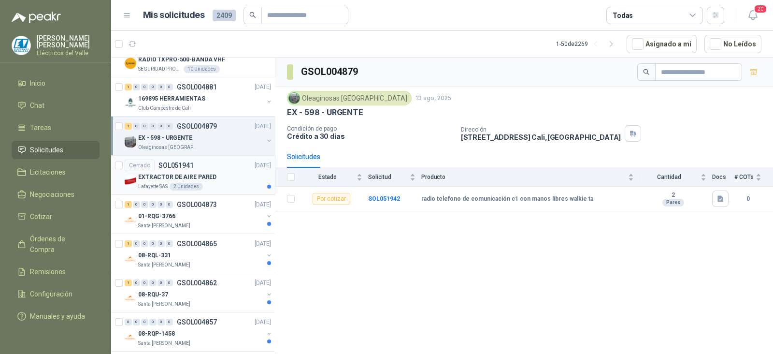
click at [214, 175] on div "EXTRACTOR DE AIRE PARED" at bounding box center [204, 177] width 133 height 12
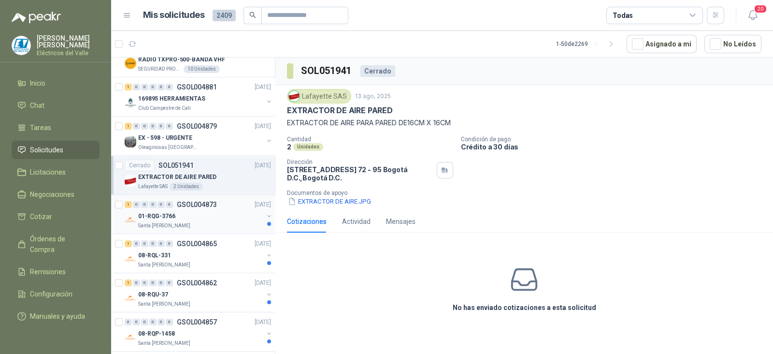
click at [213, 210] on div "01-RQG-3766" at bounding box center [200, 216] width 125 height 12
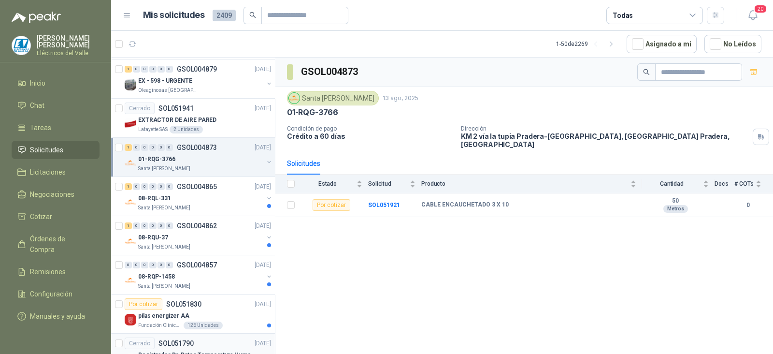
scroll to position [1385, 0]
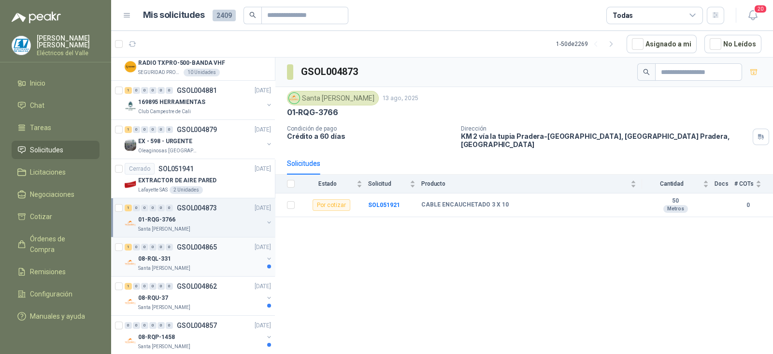
click at [193, 255] on div "08-RQL-331" at bounding box center [200, 259] width 125 height 12
click at [205, 214] on div "01-RQG-3766" at bounding box center [200, 220] width 125 height 12
click at [381, 201] on b "SOL051921" at bounding box center [384, 204] width 32 height 7
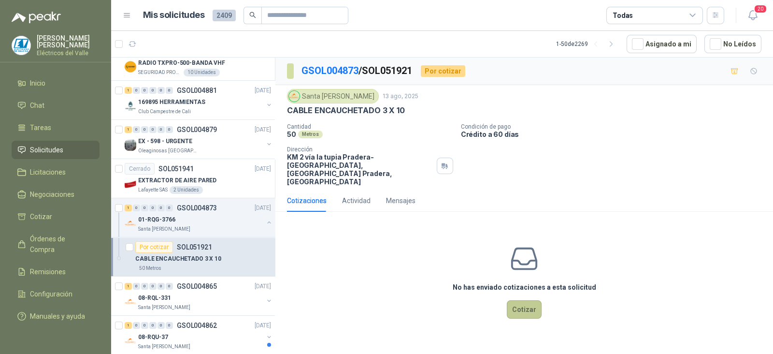
click at [527, 300] on button "Cotizar" at bounding box center [524, 309] width 35 height 18
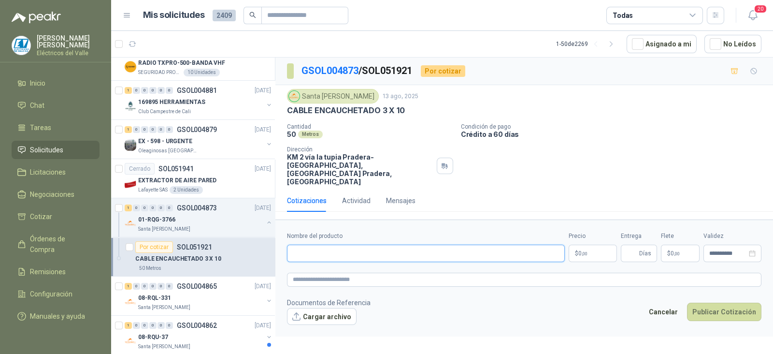
click at [327, 244] on input "Nombre del producto" at bounding box center [426, 252] width 278 height 17
paste input "**********"
type input "**********"
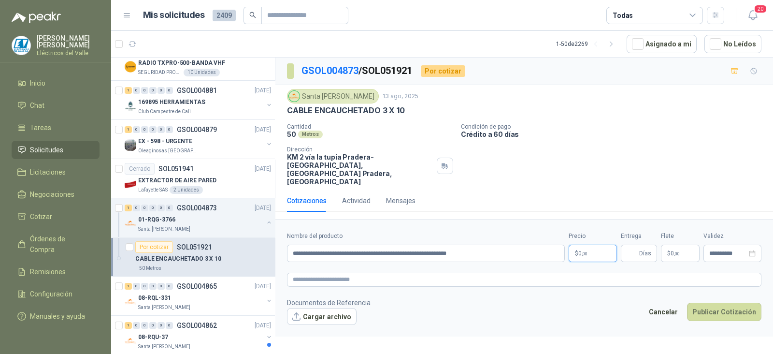
click at [594, 244] on p "$ 0 ,00" at bounding box center [593, 252] width 48 height 17
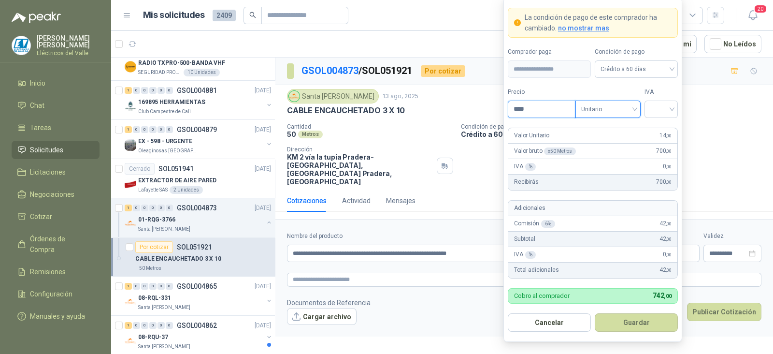
click at [541, 107] on input "****" at bounding box center [541, 109] width 67 height 16
click at [673, 107] on div at bounding box center [660, 108] width 33 height 17
type input "********"
click at [656, 133] on div "19%" at bounding box center [661, 129] width 18 height 11
click at [643, 321] on button "Guardar" at bounding box center [636, 322] width 83 height 18
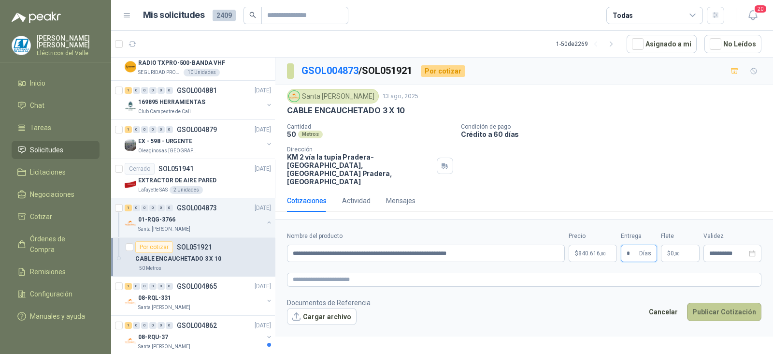
type input "*"
click at [733, 302] on button "Publicar Cotización" at bounding box center [724, 311] width 74 height 18
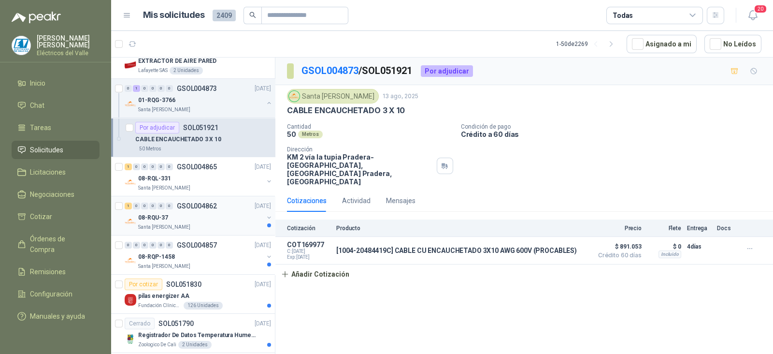
scroll to position [1506, 0]
click at [217, 204] on div "1 0 0 0 0 0 GSOL004862 [DATE]" at bounding box center [199, 205] width 148 height 12
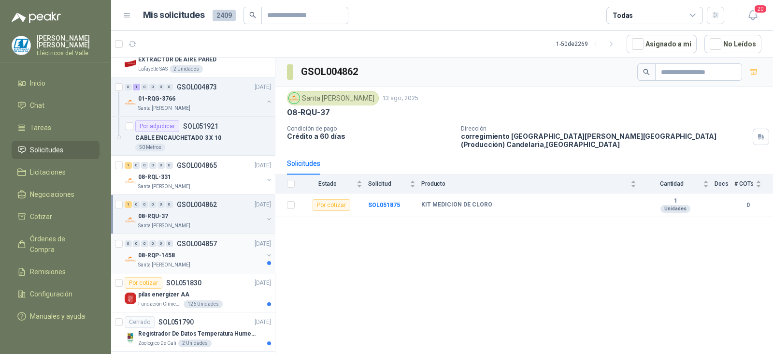
click at [206, 249] on div "08-RQP-1458" at bounding box center [200, 255] width 125 height 12
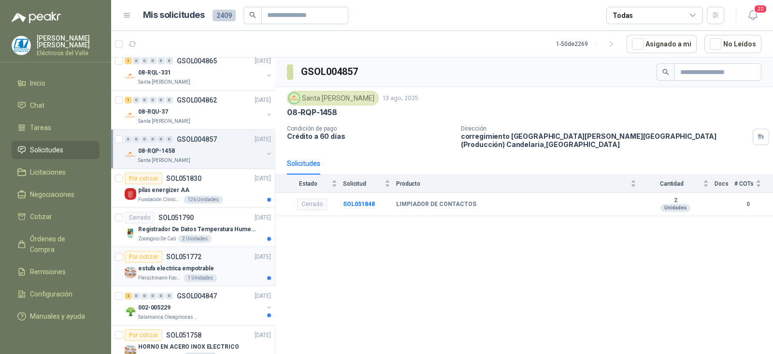
scroll to position [1627, 0]
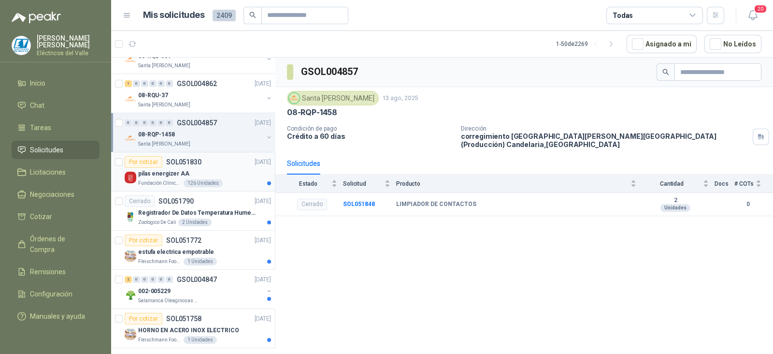
click at [214, 179] on div "126 Unidades" at bounding box center [203, 183] width 39 height 8
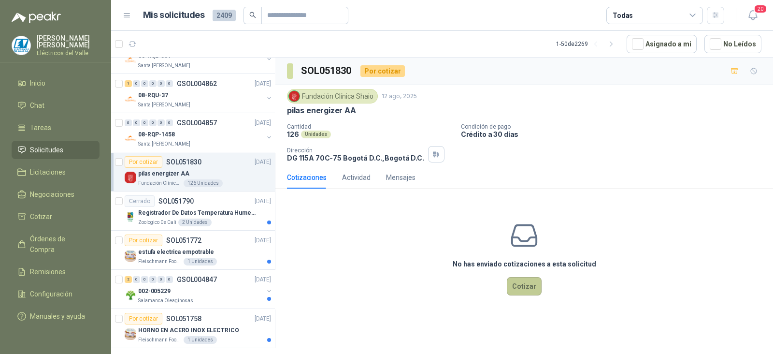
click at [519, 288] on button "Cotizar" at bounding box center [524, 286] width 35 height 18
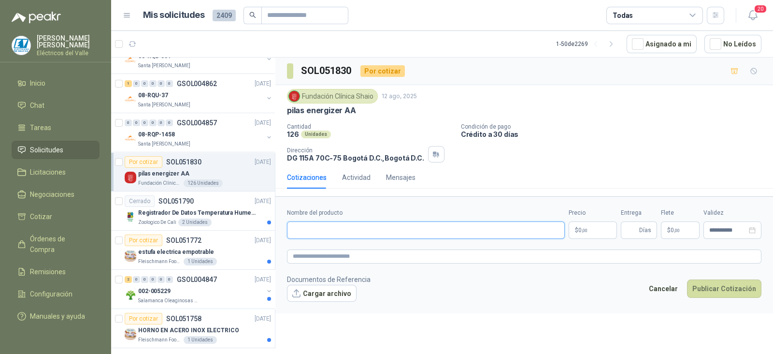
click at [361, 223] on input "Nombre del producto" at bounding box center [426, 229] width 278 height 17
paste input "**********"
type input "**********"
click at [576, 229] on body "[PERSON_NAME] Eléctricos del Valle Inicio Chat Tareas Solicitudes Licitaciones …" at bounding box center [386, 177] width 773 height 354
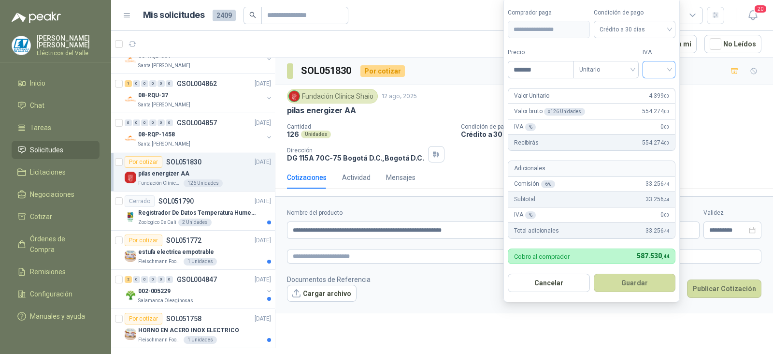
type input "*******"
click at [658, 70] on input "search" at bounding box center [658, 68] width 21 height 14
click at [662, 93] on div "19%" at bounding box center [661, 90] width 18 height 11
click at [638, 282] on button "Guardar" at bounding box center [636, 282] width 83 height 18
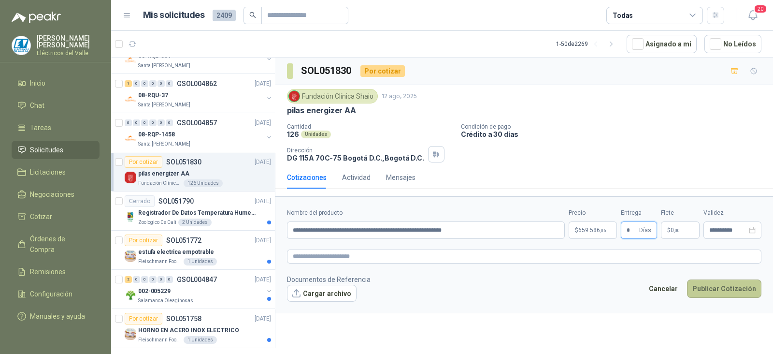
type input "*"
click at [728, 291] on button "Publicar Cotización" at bounding box center [724, 288] width 74 height 18
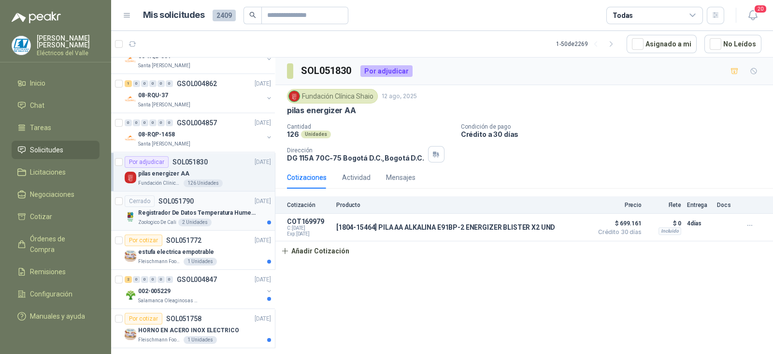
click at [218, 209] on p "Registrador De Datos Temperatura Humedad Usb 32.000 Registro" at bounding box center [198, 212] width 120 height 9
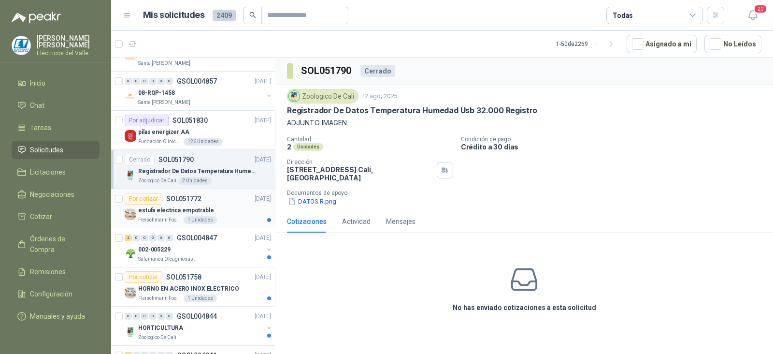
scroll to position [1687, 0]
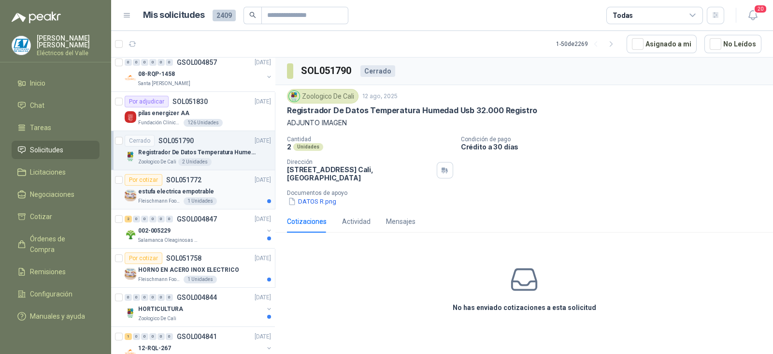
click at [217, 188] on div "estufa electrica empotrable" at bounding box center [204, 191] width 133 height 12
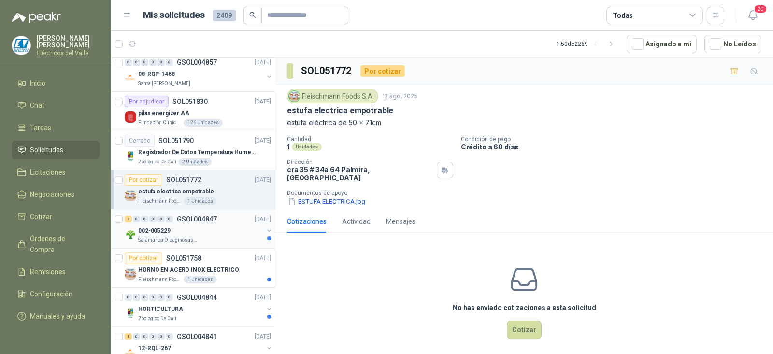
click at [220, 236] on div "Salamanca Oleaginosas SAS" at bounding box center [200, 240] width 125 height 8
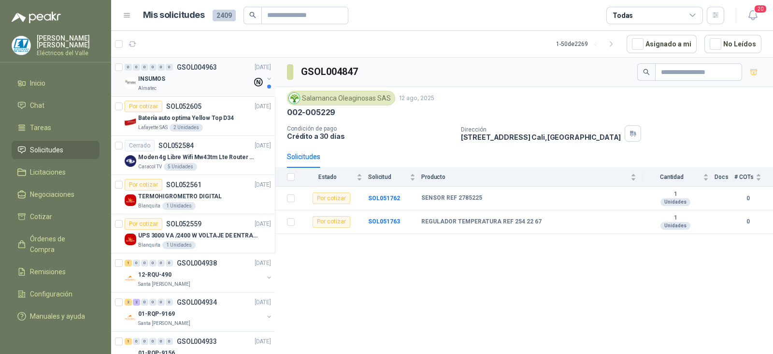
click at [214, 79] on div "INSUMOS" at bounding box center [195, 79] width 114 height 12
